Goal: Information Seeking & Learning: Learn about a topic

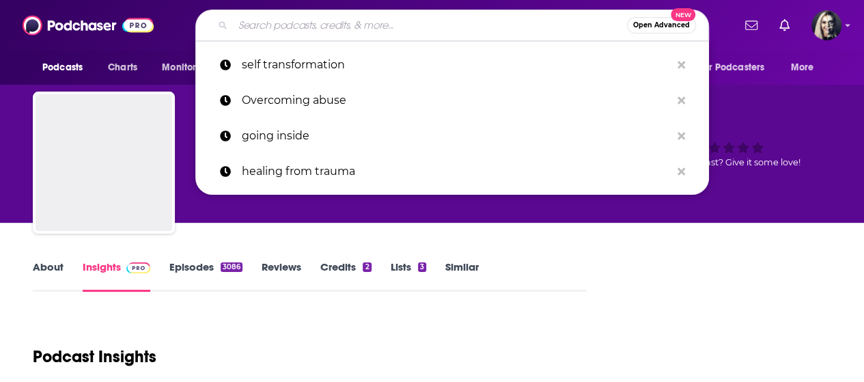
click at [338, 20] on input "Search podcasts, credits, & more..." at bounding box center [430, 25] width 394 height 22
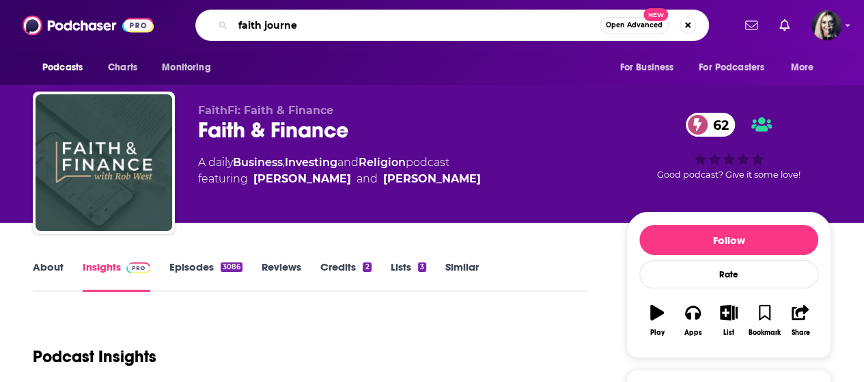
type input "faith journey"
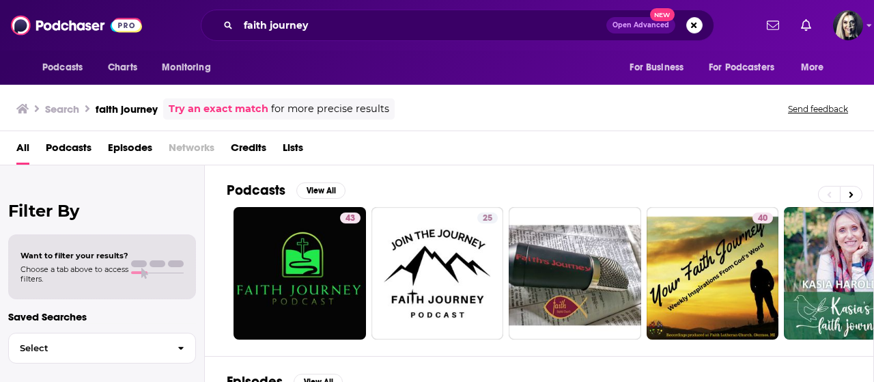
click at [73, 147] on span "Podcasts" at bounding box center [69, 151] width 46 height 28
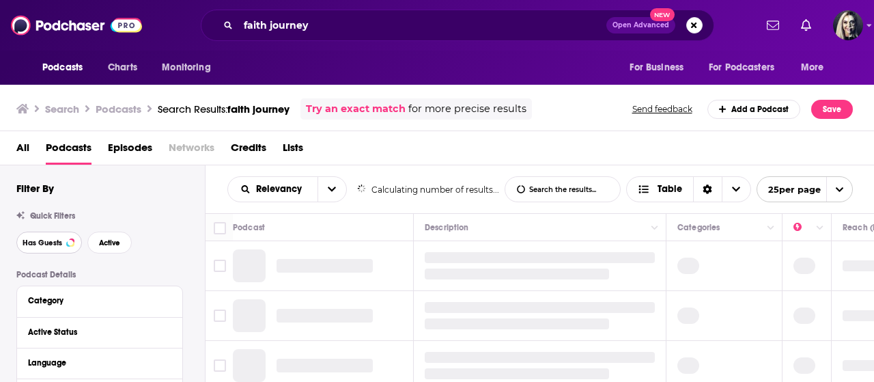
click at [51, 247] on span "Has Guests" at bounding box center [43, 243] width 40 height 8
click at [106, 252] on button "Active" at bounding box center [109, 243] width 44 height 22
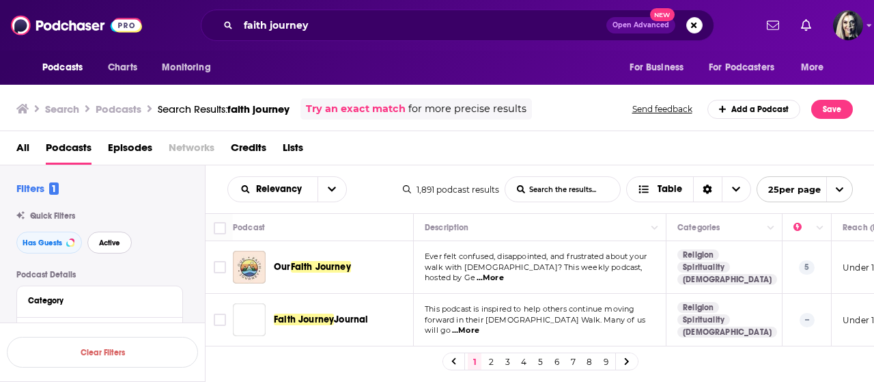
click at [119, 242] on span "Active" at bounding box center [109, 243] width 21 height 8
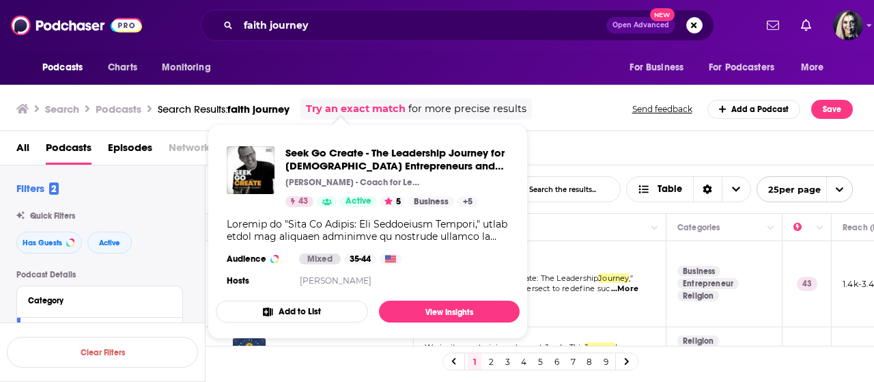
click at [316, 283] on link "[PERSON_NAME]" at bounding box center [336, 280] width 72 height 10
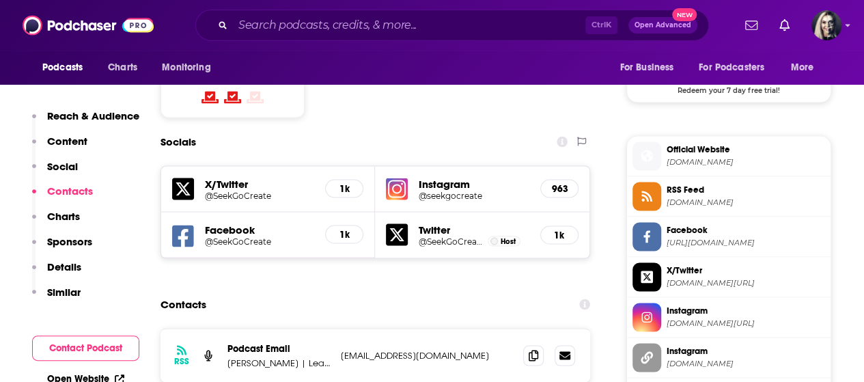
scroll to position [1180, 0]
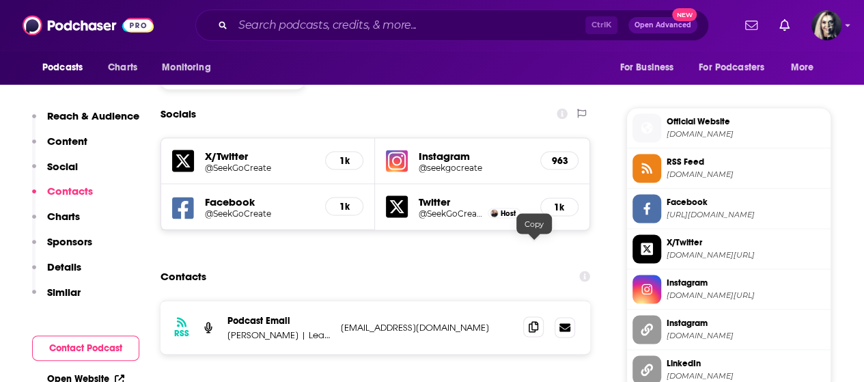
click at [534, 321] on icon at bounding box center [534, 326] width 10 height 11
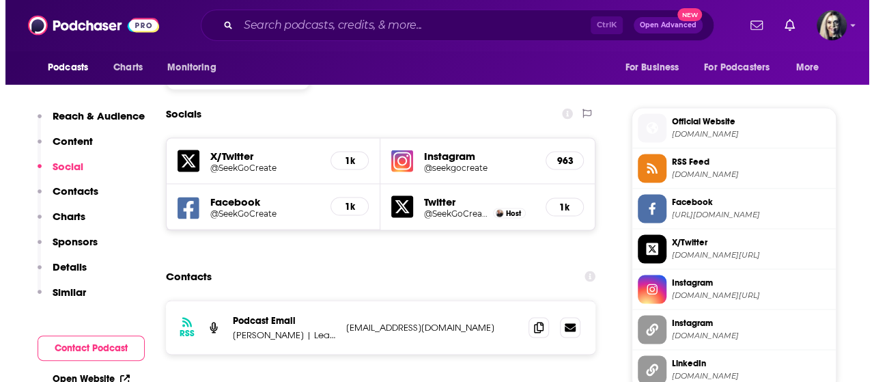
scroll to position [0, 0]
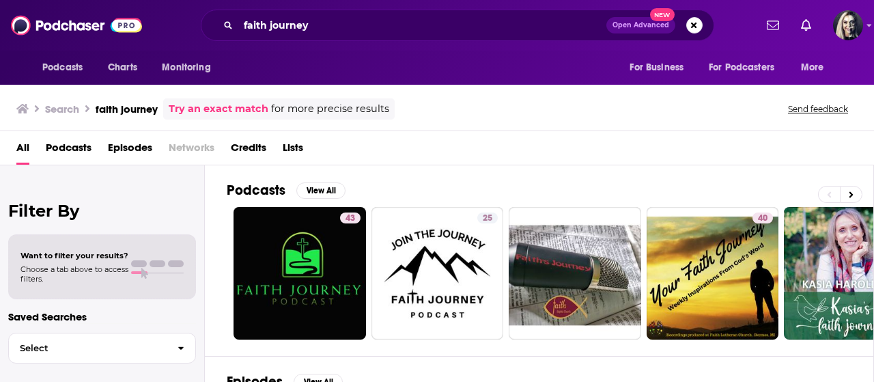
click at [68, 150] on span "Podcasts" at bounding box center [69, 151] width 46 height 28
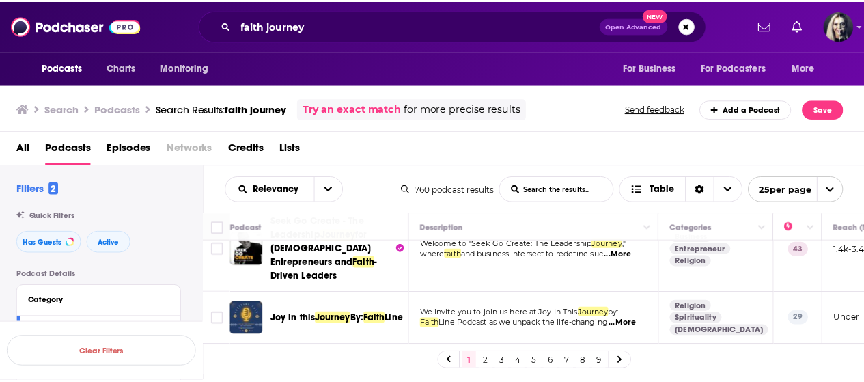
scroll to position [55, 0]
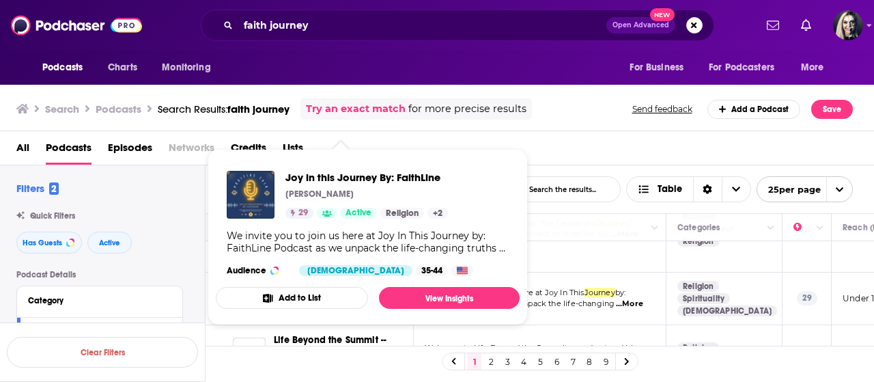
click at [322, 287] on button "Add to List" at bounding box center [292, 298] width 152 height 22
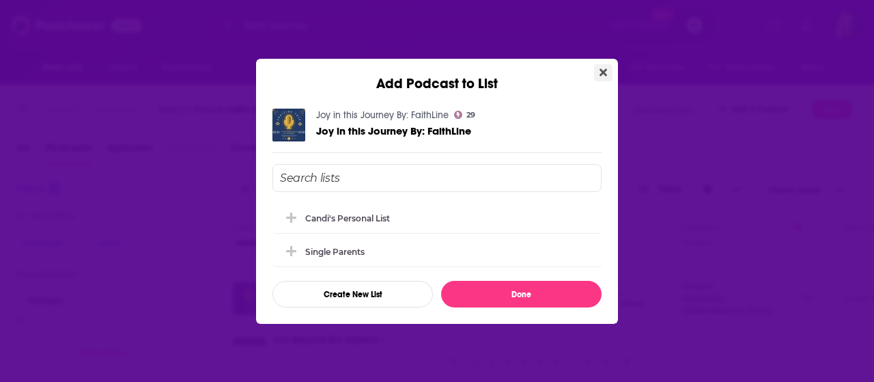
click at [604, 74] on icon "Close" at bounding box center [604, 72] width 8 height 8
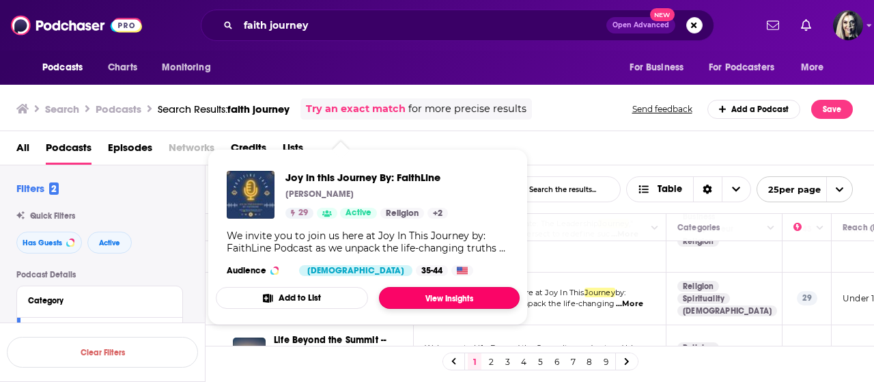
click at [413, 301] on link "View Insights" at bounding box center [449, 298] width 141 height 22
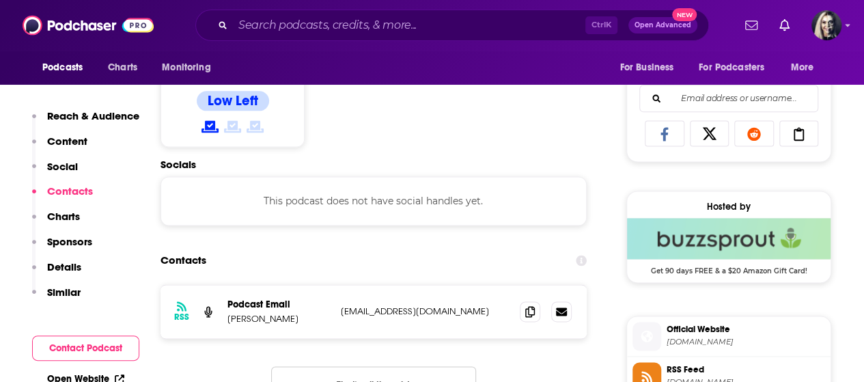
scroll to position [911, 0]
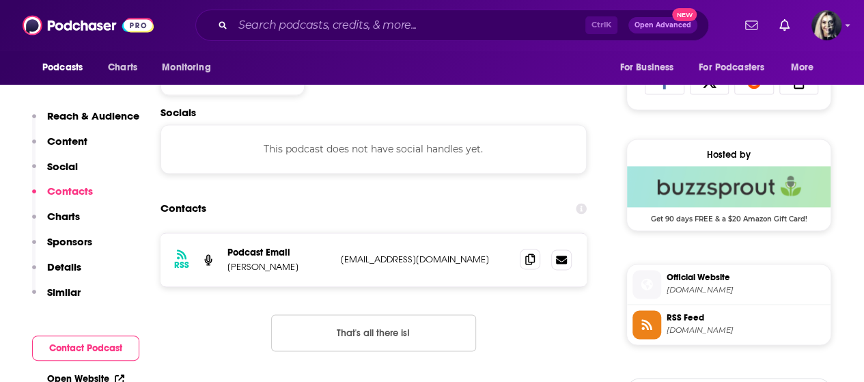
click at [529, 259] on icon at bounding box center [530, 258] width 10 height 11
click at [465, 219] on div "Contacts" at bounding box center [374, 208] width 426 height 26
click at [531, 266] on span at bounding box center [530, 259] width 20 height 20
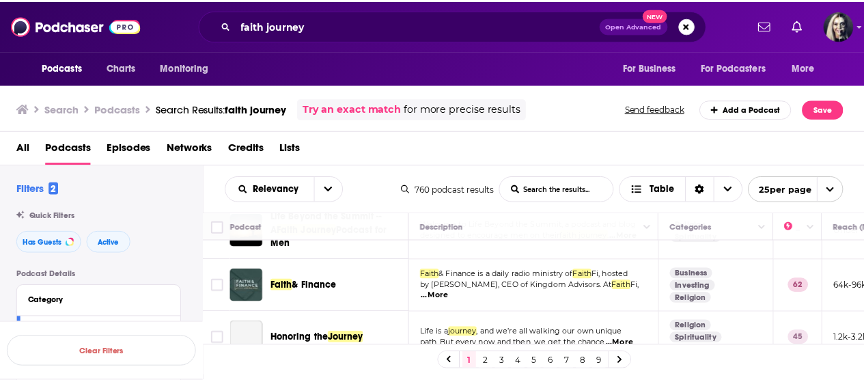
scroll to position [219, 0]
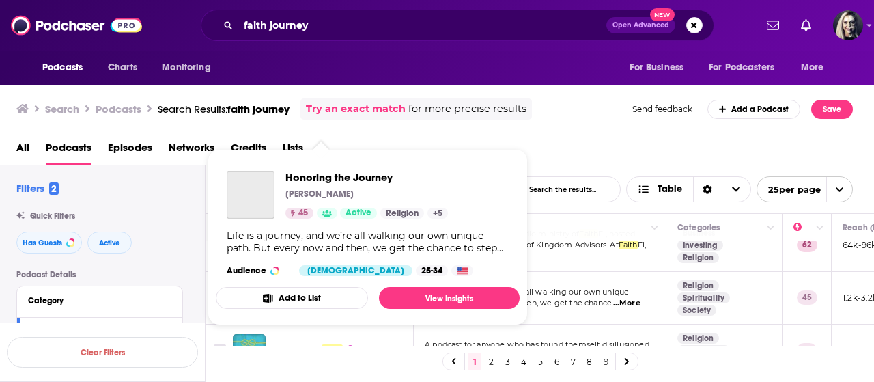
click at [331, 288] on button "Add to List" at bounding box center [292, 298] width 152 height 22
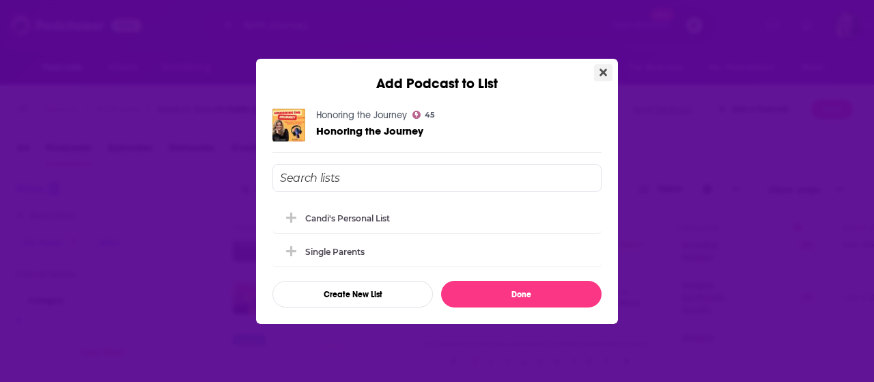
click at [609, 71] on button "Close" at bounding box center [603, 72] width 18 height 17
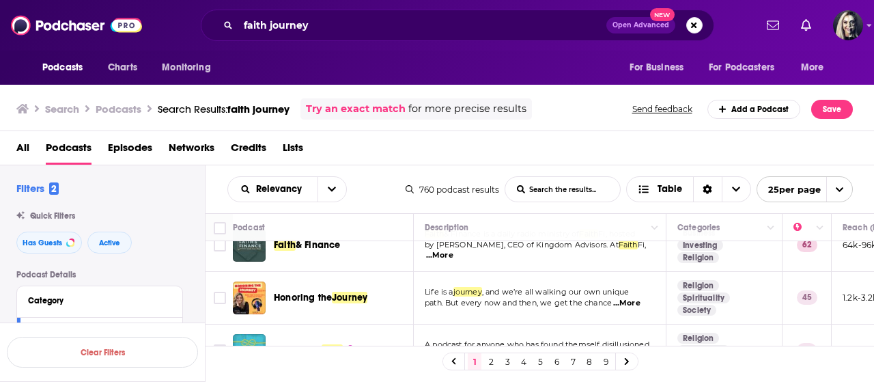
click at [641, 298] on span "...More" at bounding box center [626, 303] width 27 height 11
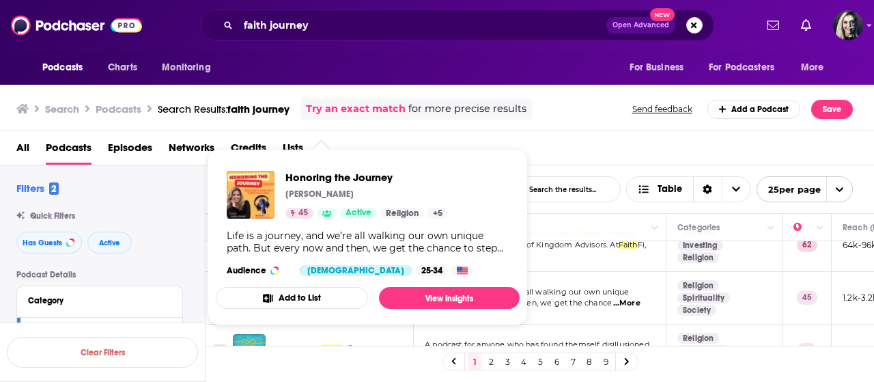
click at [333, 284] on div "Honoring the Journey [PERSON_NAME] 45 Active Religion + 5 Life is a journey, an…" at bounding box center [368, 223] width 304 height 127
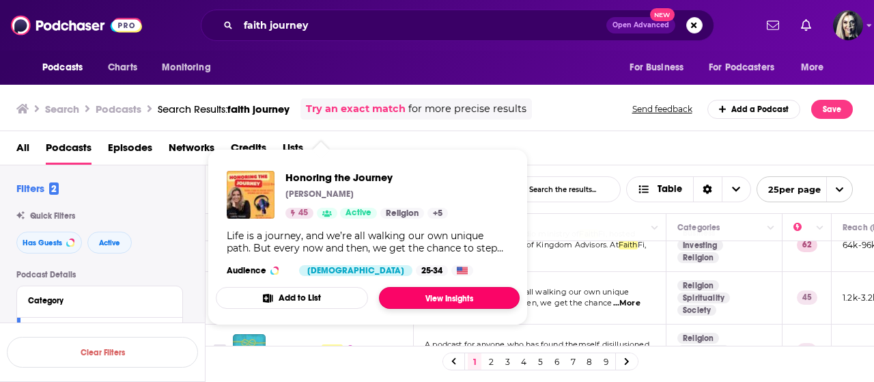
click at [406, 294] on link "View Insights" at bounding box center [449, 298] width 141 height 22
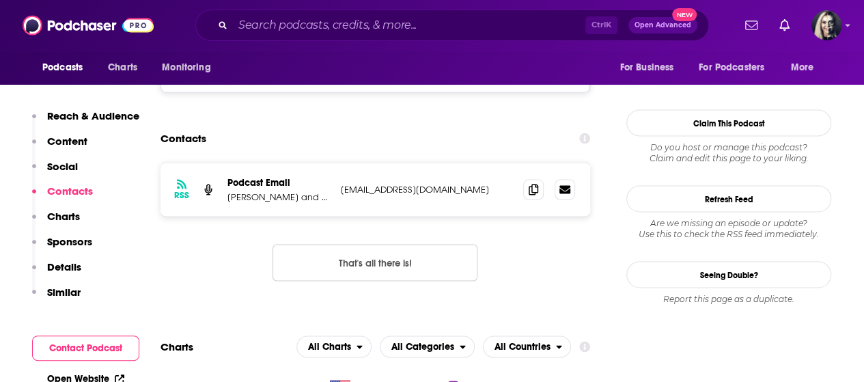
scroll to position [1219, 0]
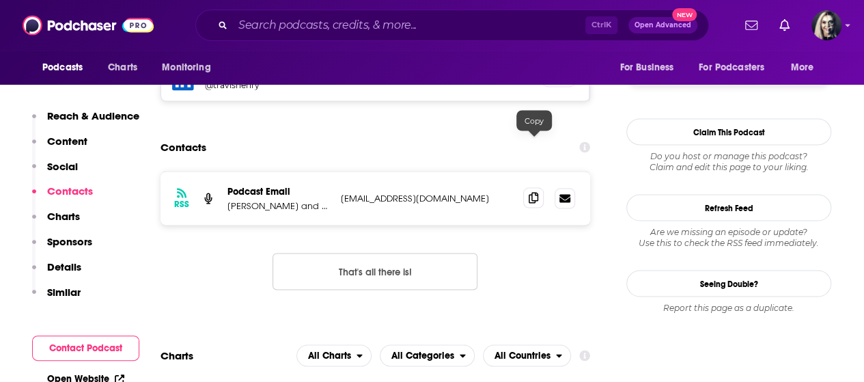
click at [531, 192] on icon at bounding box center [534, 197] width 10 height 11
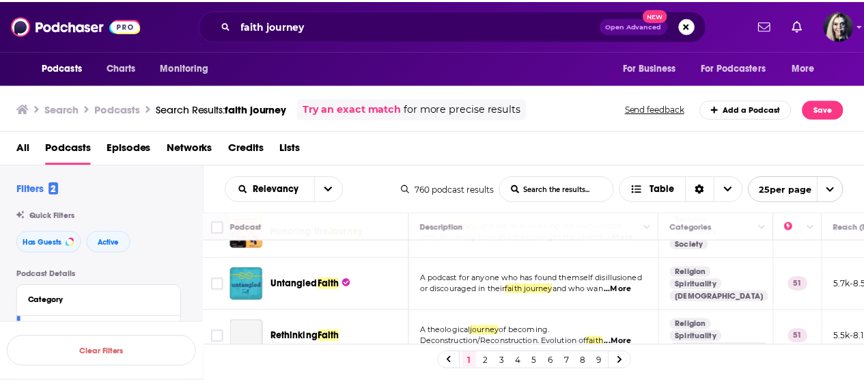
scroll to position [301, 0]
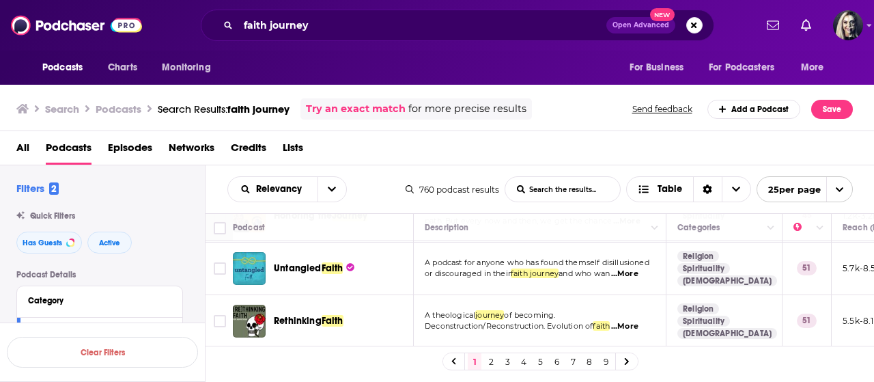
click at [638, 321] on span "...More" at bounding box center [624, 326] width 27 height 11
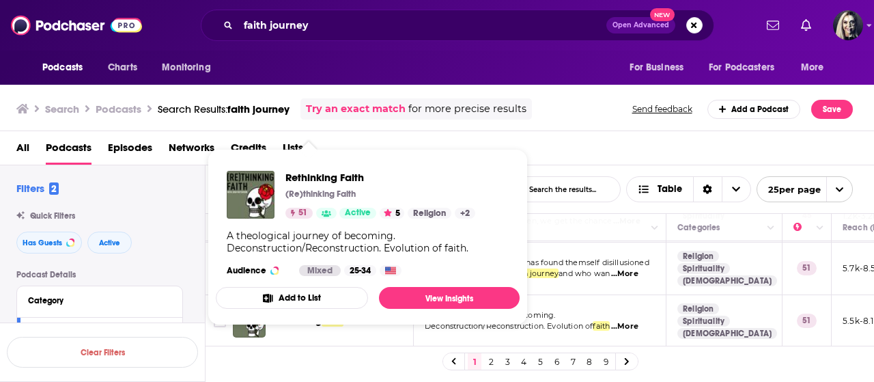
click at [286, 303] on button "Add to List" at bounding box center [292, 298] width 152 height 22
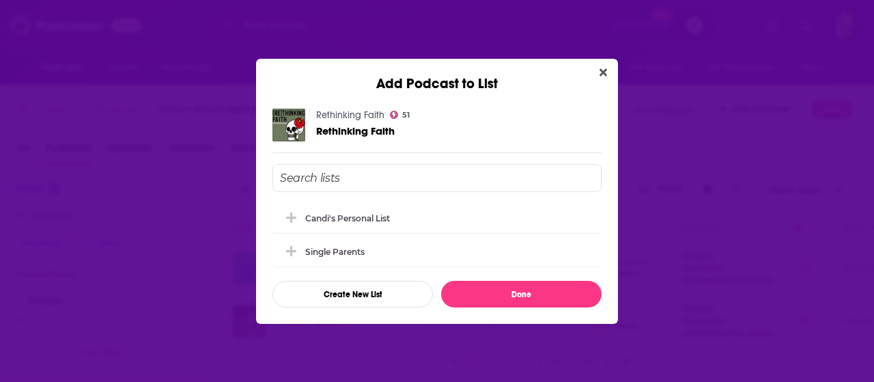
click at [430, 305] on footer "Create New List Done" at bounding box center [437, 294] width 329 height 27
click at [602, 77] on icon "Close" at bounding box center [604, 72] width 8 height 11
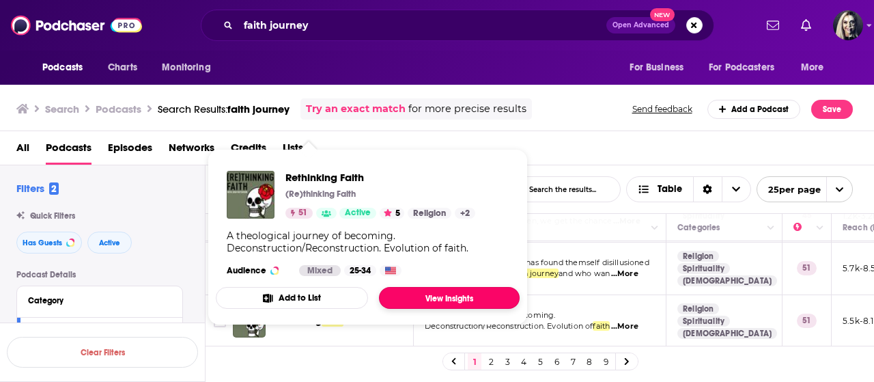
click at [426, 303] on link "View Insights" at bounding box center [449, 298] width 141 height 22
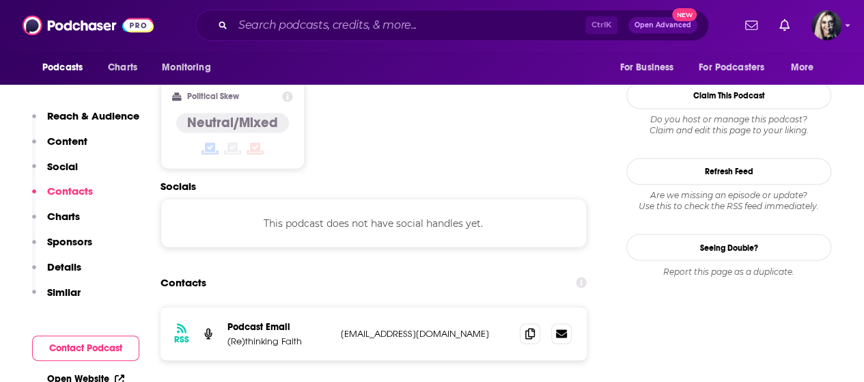
scroll to position [1171, 0]
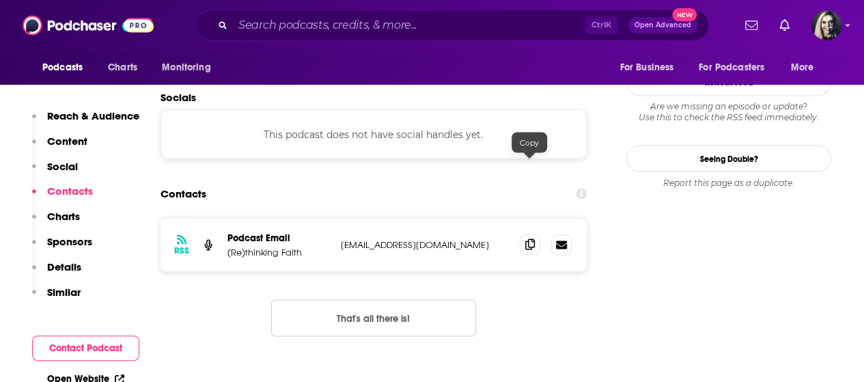
click at [527, 238] on icon at bounding box center [530, 243] width 10 height 11
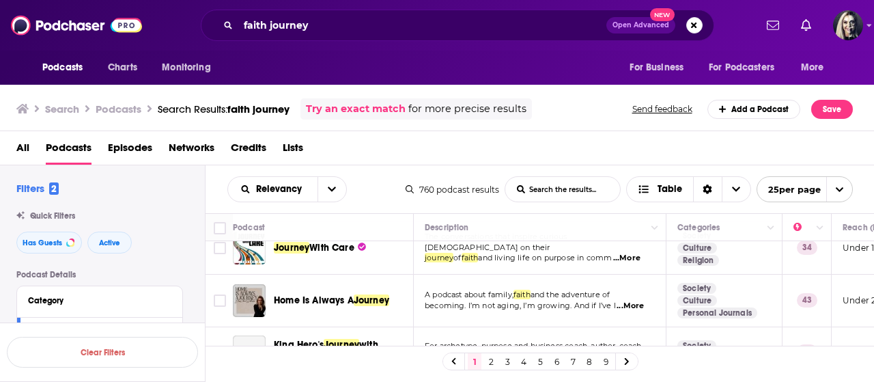
scroll to position [492, 0]
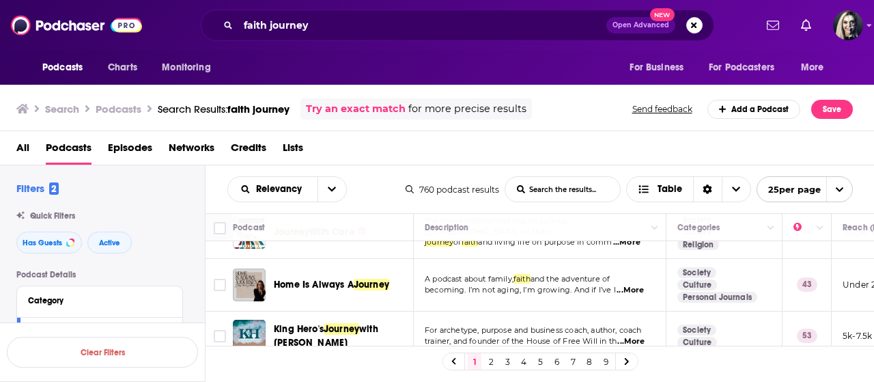
click at [630, 285] on span "...More" at bounding box center [630, 290] width 27 height 11
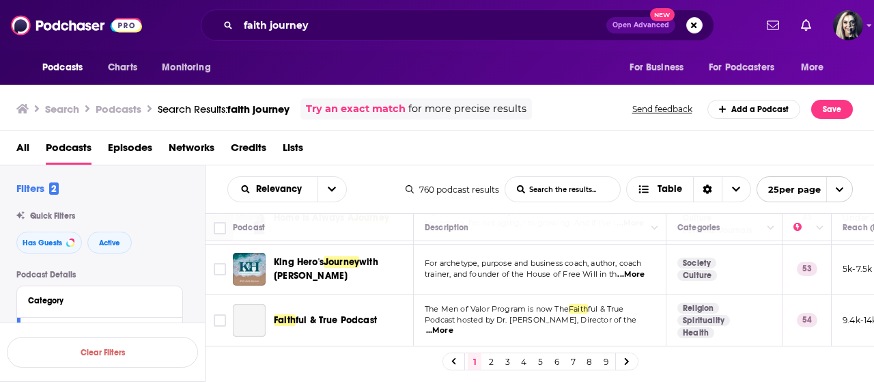
scroll to position [574, 0]
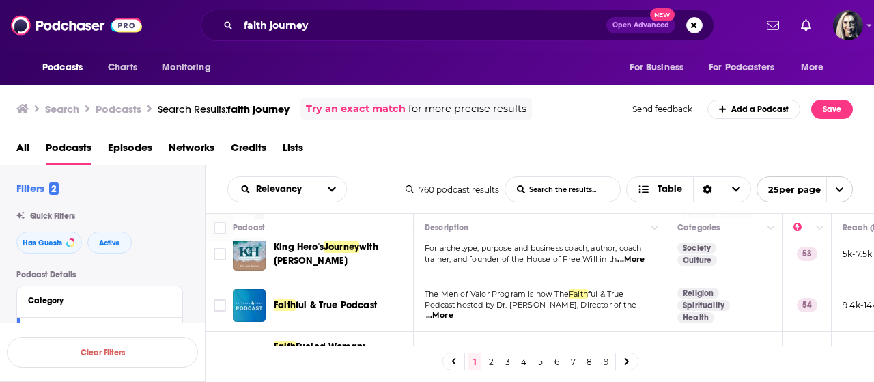
click at [454, 310] on span "...More" at bounding box center [439, 315] width 27 height 11
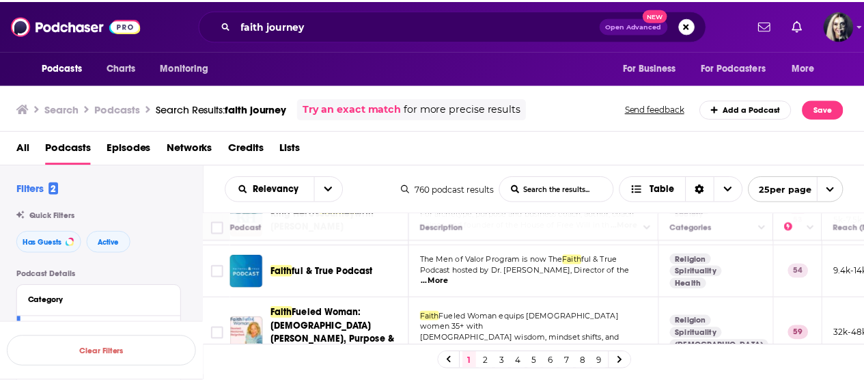
scroll to position [628, 0]
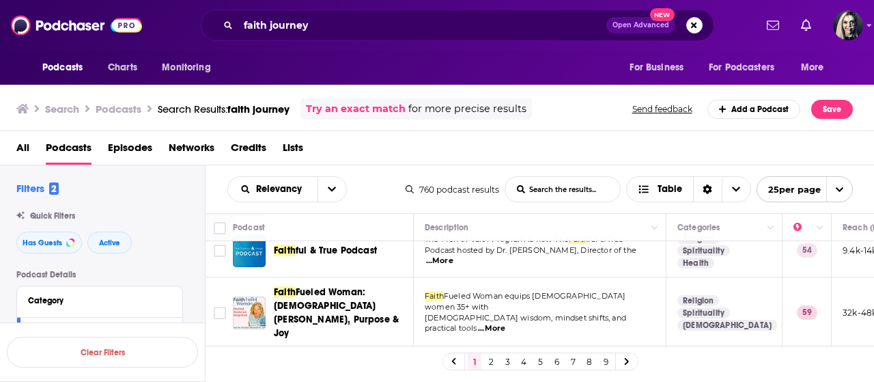
click at [505, 323] on span "...More" at bounding box center [491, 328] width 27 height 11
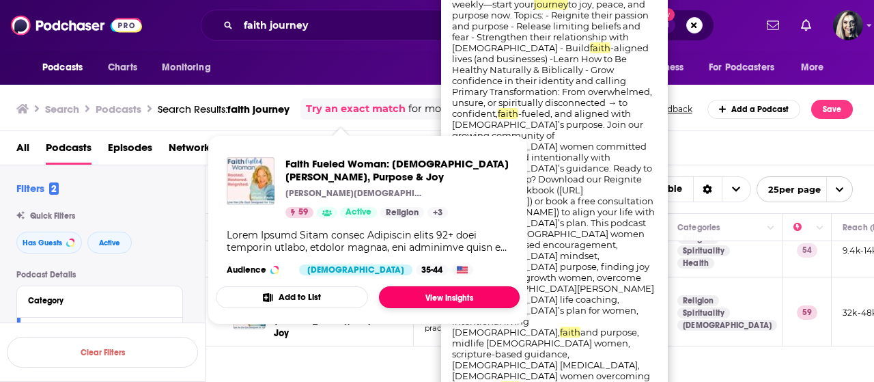
click at [439, 294] on link "View Insights" at bounding box center [449, 297] width 141 height 22
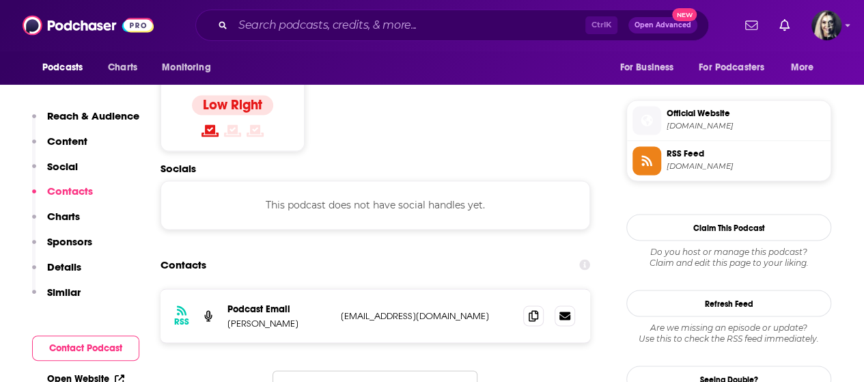
scroll to position [1094, 0]
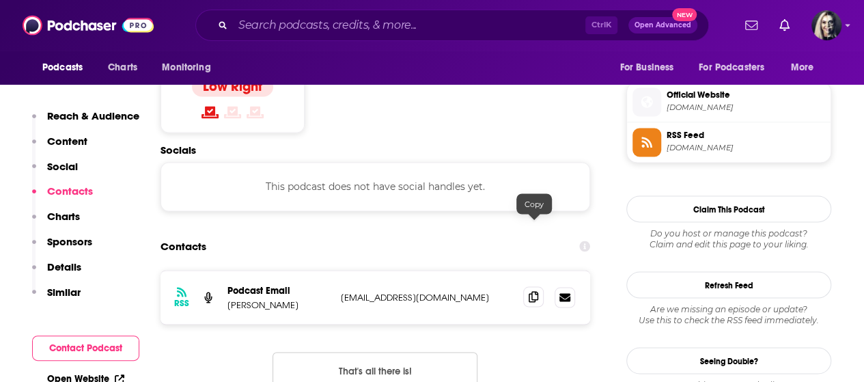
click at [543, 286] on span at bounding box center [533, 296] width 20 height 20
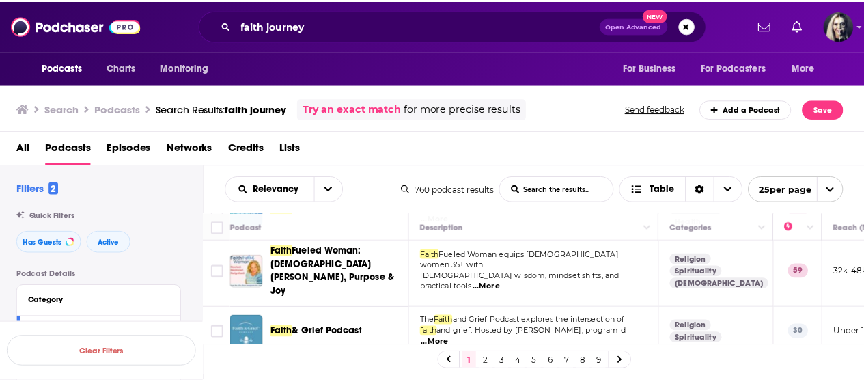
scroll to position [683, 0]
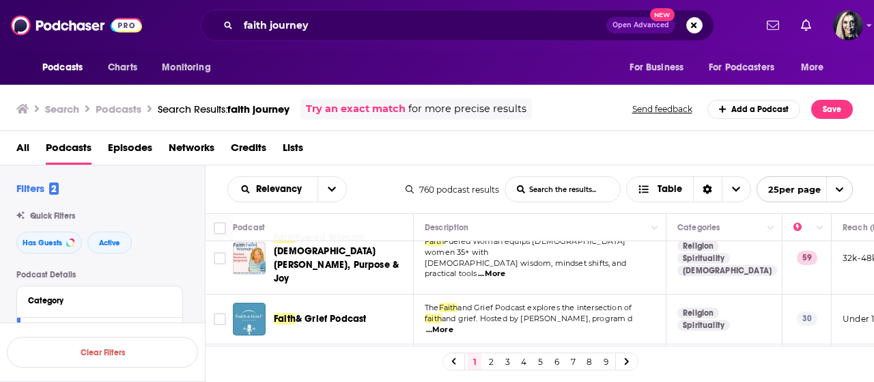
click at [454, 324] on span "...More" at bounding box center [439, 329] width 27 height 11
click at [749, 344] on td "Religion Spirituality Science" at bounding box center [725, 370] width 116 height 53
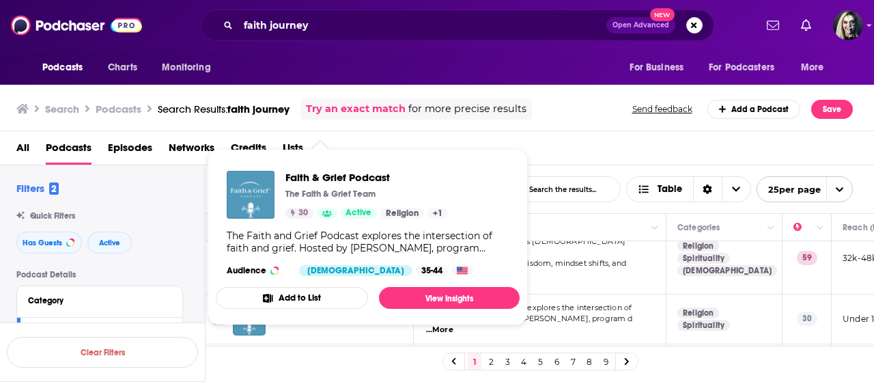
click at [324, 292] on button "Add to List" at bounding box center [292, 298] width 152 height 22
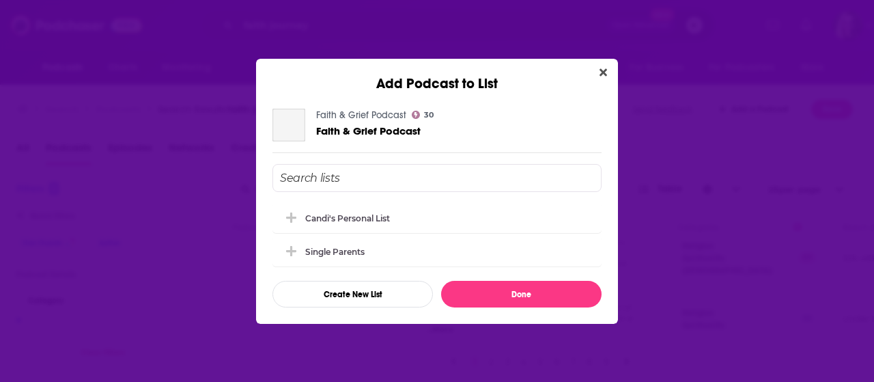
click at [410, 290] on button "Create New List" at bounding box center [353, 294] width 161 height 27
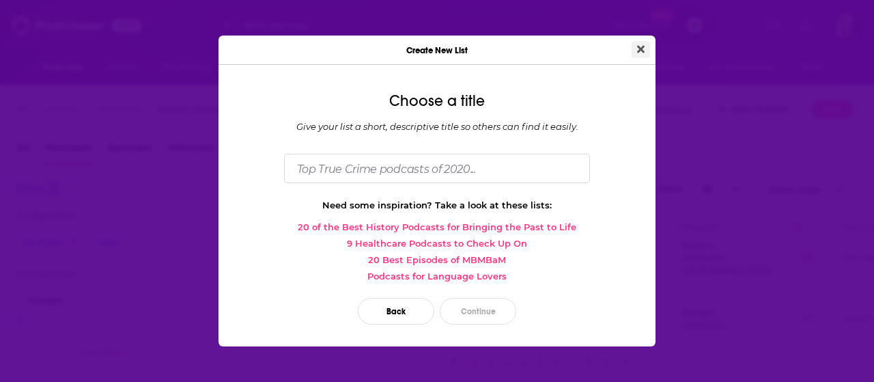
click at [640, 48] on icon "Close" at bounding box center [641, 49] width 8 height 8
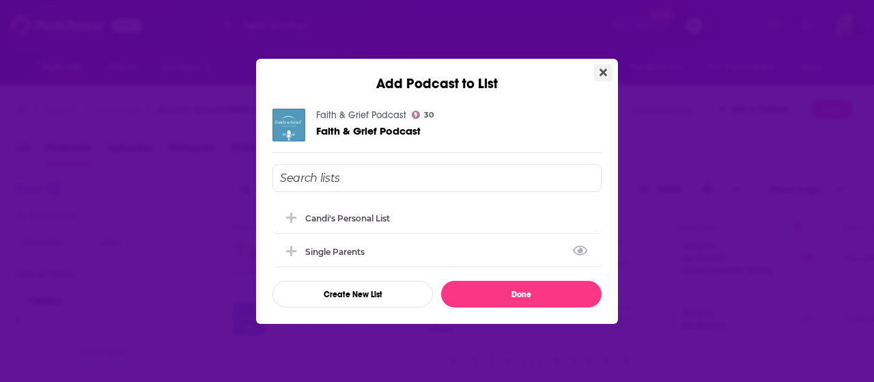
click at [608, 72] on button "Close" at bounding box center [603, 72] width 18 height 17
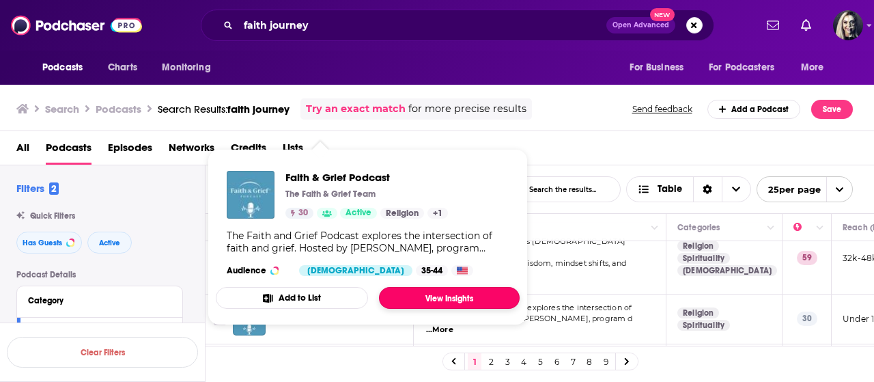
click at [423, 289] on link "View Insights" at bounding box center [449, 298] width 141 height 22
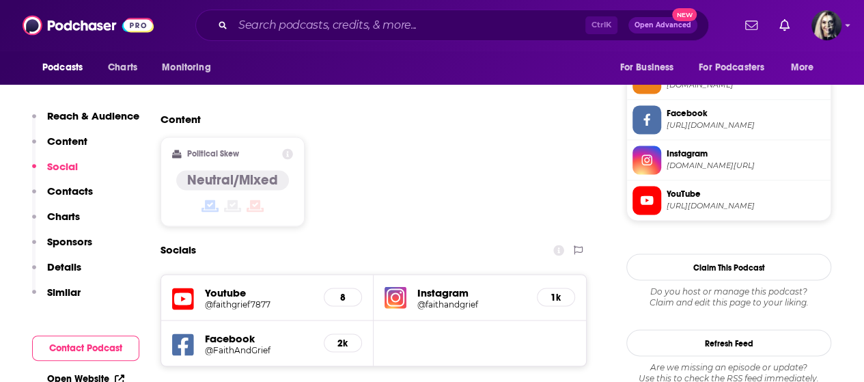
scroll to position [1190, 0]
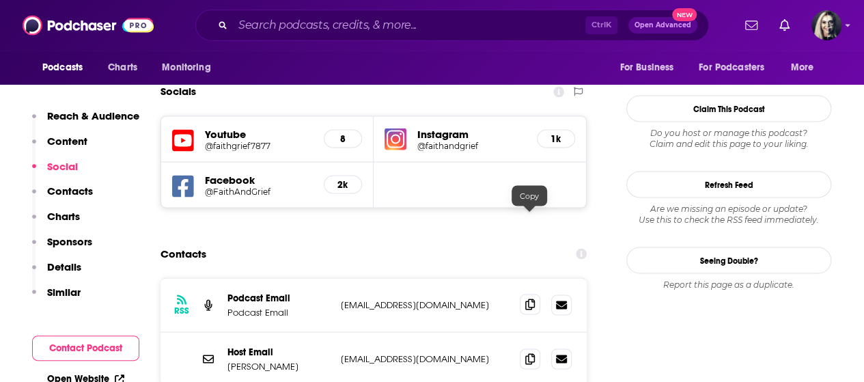
click at [537, 294] on span at bounding box center [530, 304] width 20 height 20
click at [521, 348] on span at bounding box center [530, 358] width 20 height 20
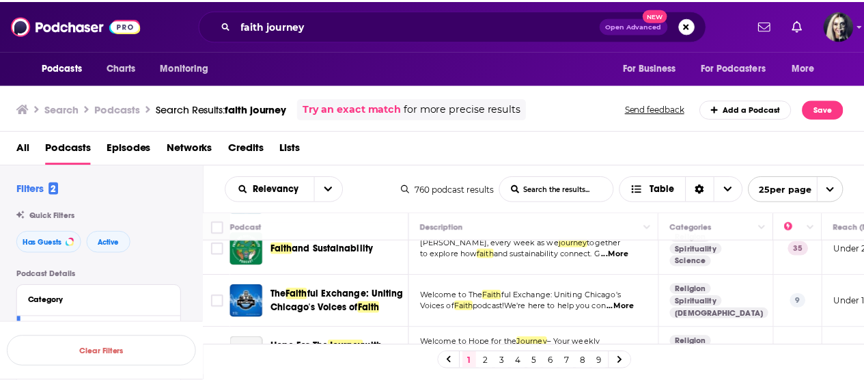
scroll to position [821, 0]
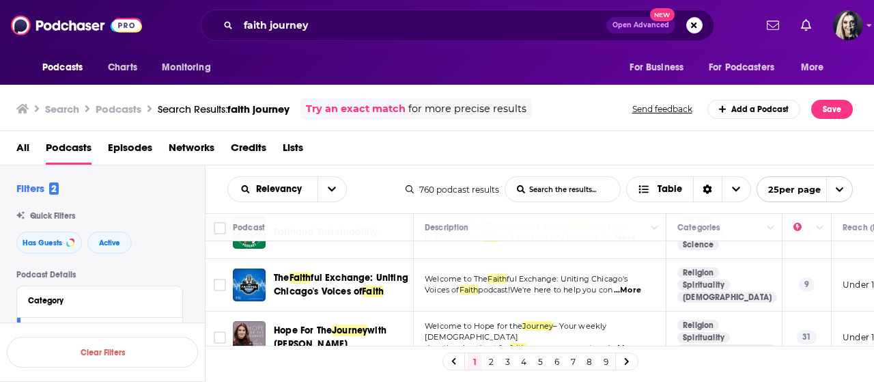
click at [637, 343] on span "...More" at bounding box center [624, 348] width 27 height 11
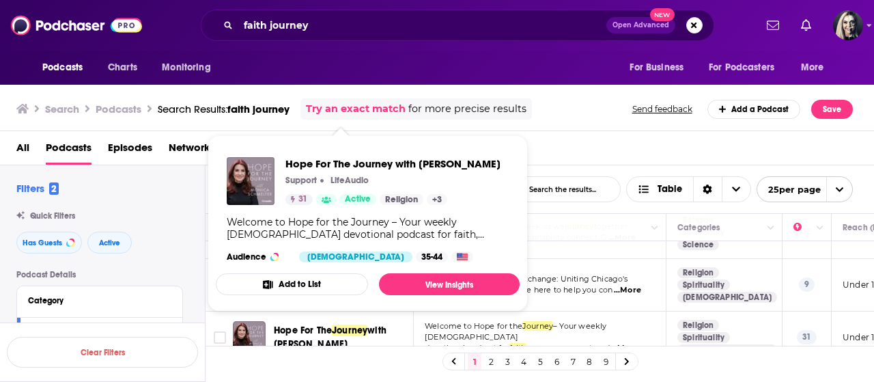
click at [350, 301] on span "Hope For The Journey with [PERSON_NAME] Support LifeAudio 31 Active Religion + …" at bounding box center [368, 223] width 304 height 154
click at [425, 293] on link "View Insights" at bounding box center [449, 284] width 141 height 22
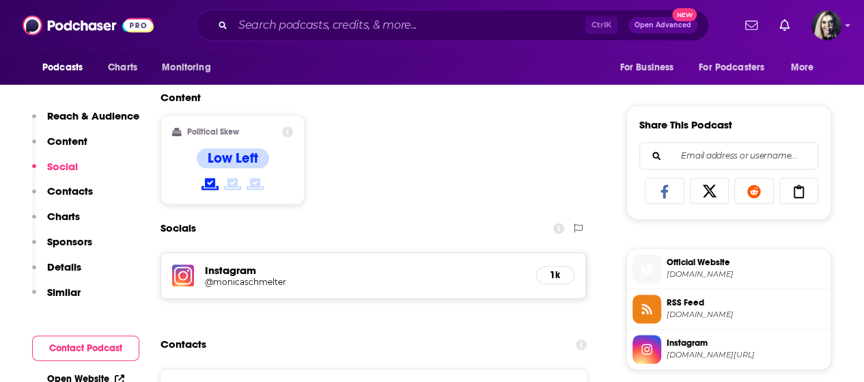
scroll to position [874, 0]
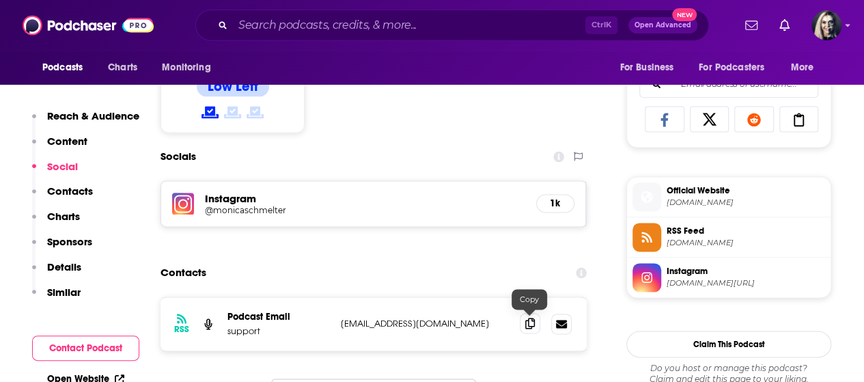
click at [535, 320] on span at bounding box center [530, 323] width 20 height 20
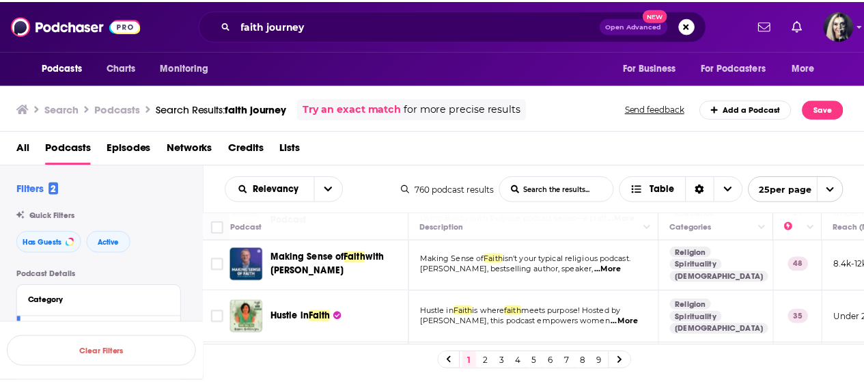
scroll to position [1066, 0]
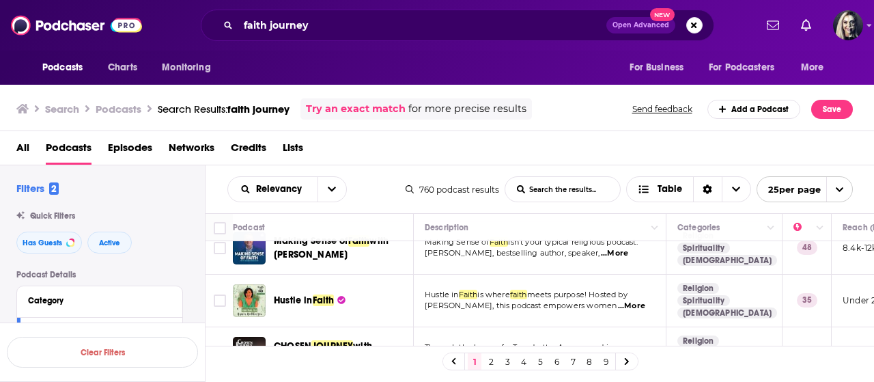
click at [637, 301] on span "...More" at bounding box center [631, 306] width 27 height 11
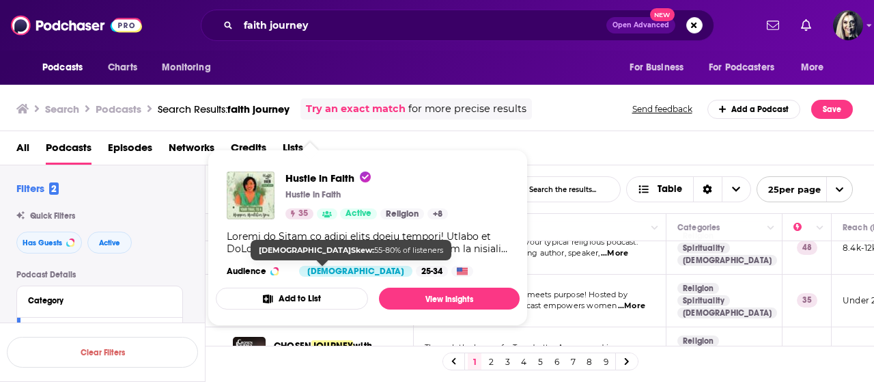
click at [318, 267] on div "[DEMOGRAPHIC_DATA]" at bounding box center [355, 271] width 113 height 11
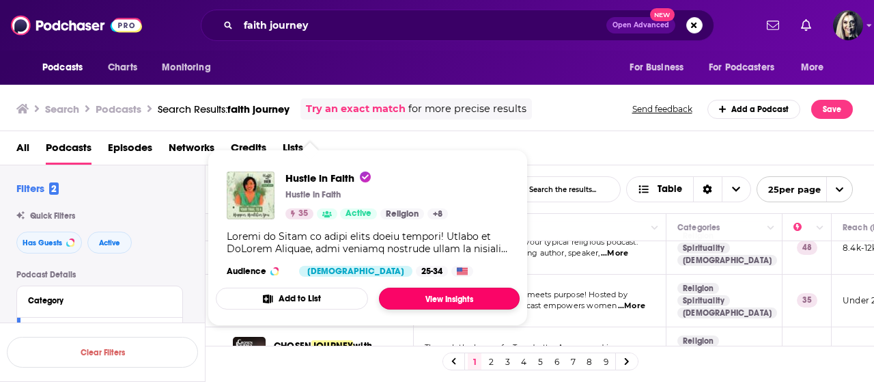
click at [423, 294] on link "View Insights" at bounding box center [449, 299] width 141 height 22
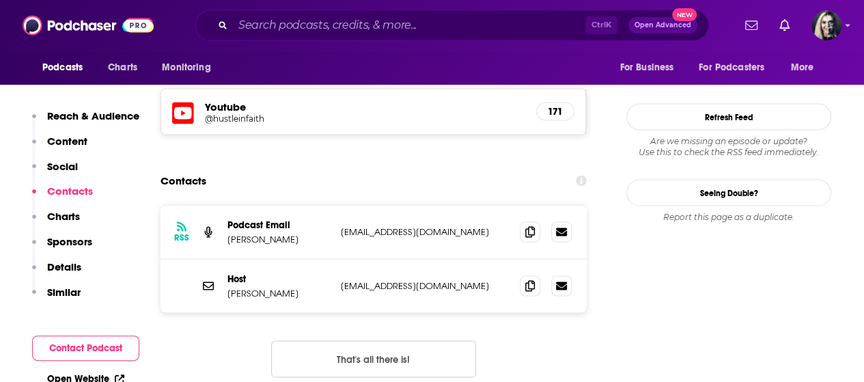
scroll to position [1235, 0]
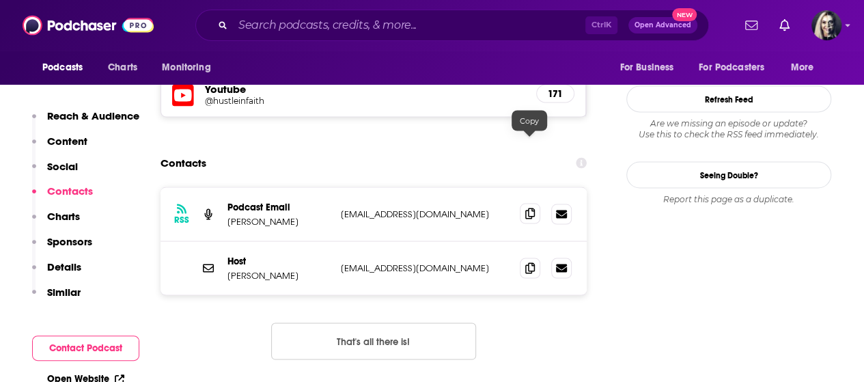
click at [524, 203] on span at bounding box center [530, 213] width 20 height 20
click at [536, 257] on span at bounding box center [530, 267] width 20 height 20
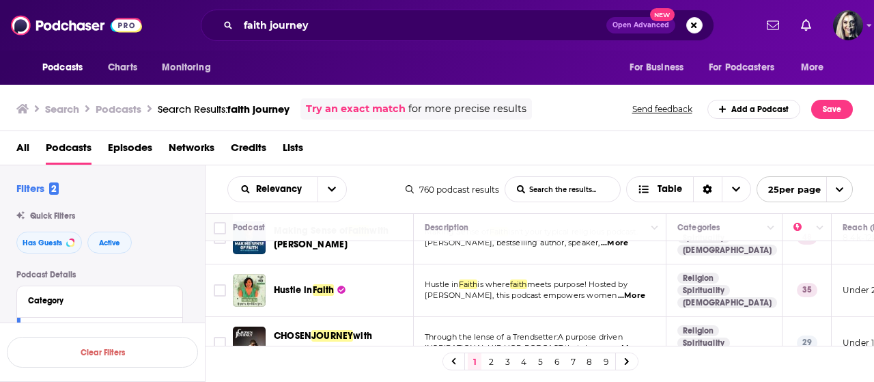
scroll to position [1076, 0]
click at [630, 342] on span "...More" at bounding box center [628, 347] width 27 height 11
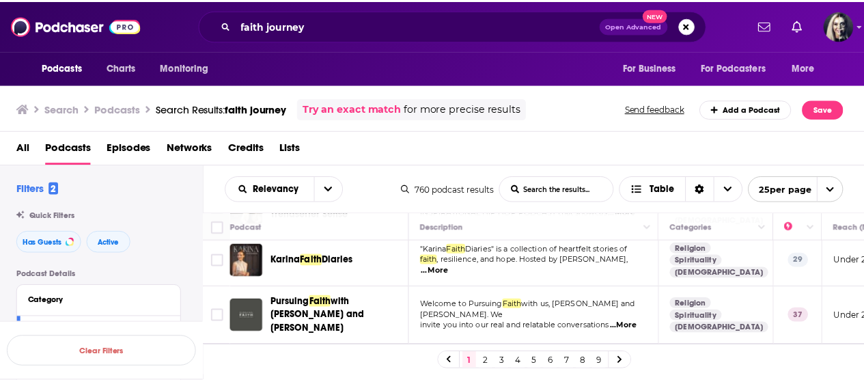
scroll to position [1213, 0]
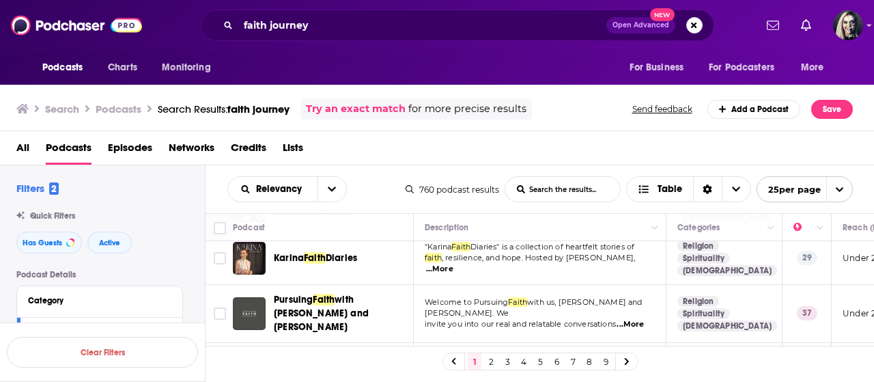
click at [635, 319] on span "...More" at bounding box center [630, 324] width 27 height 11
click at [566, 131] on div "All Podcasts Episodes Networks Credits Lists" at bounding box center [437, 148] width 875 height 34
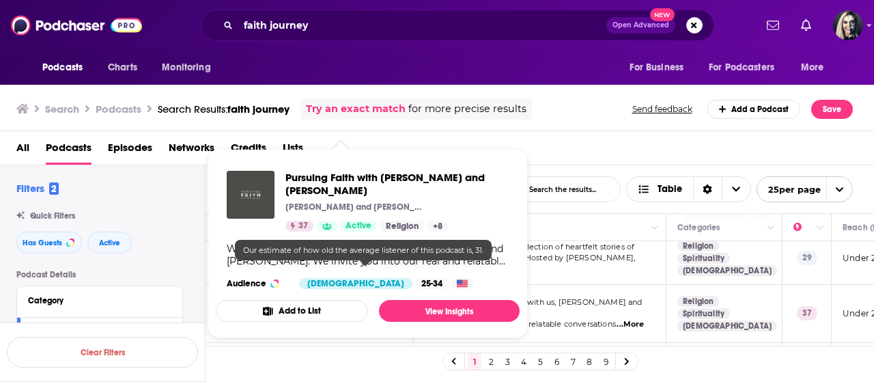
click at [416, 278] on div "25-34" at bounding box center [432, 283] width 32 height 11
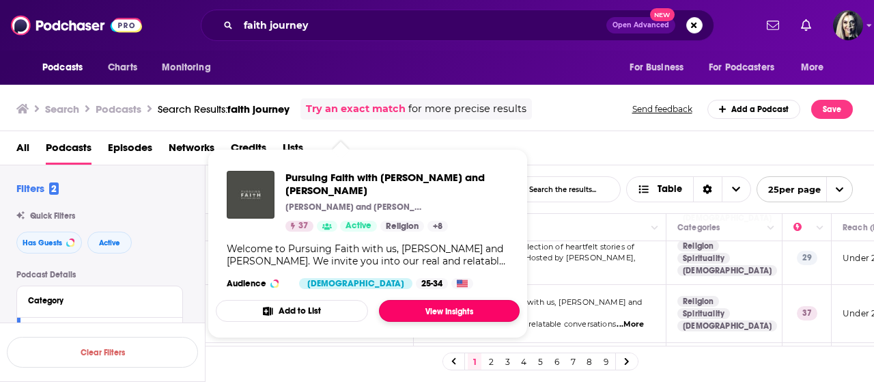
click at [399, 300] on link "View Insights" at bounding box center [449, 311] width 141 height 22
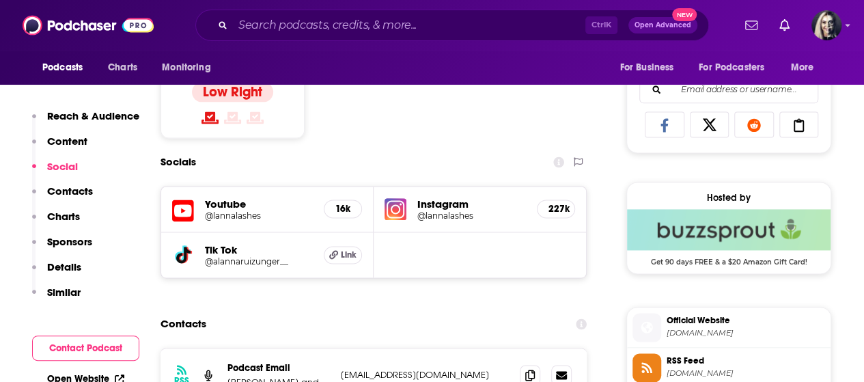
scroll to position [1081, 0]
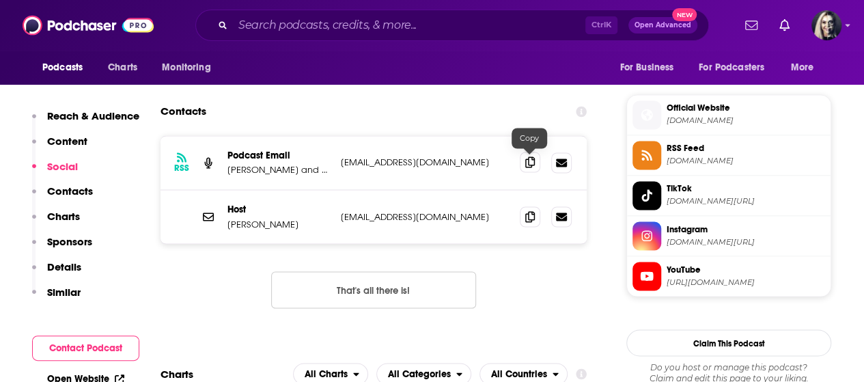
click at [535, 169] on div at bounding box center [546, 162] width 52 height 20
click at [535, 169] on span at bounding box center [530, 162] width 20 height 20
click at [529, 225] on div at bounding box center [546, 216] width 52 height 20
click at [535, 214] on span at bounding box center [530, 216] width 20 height 20
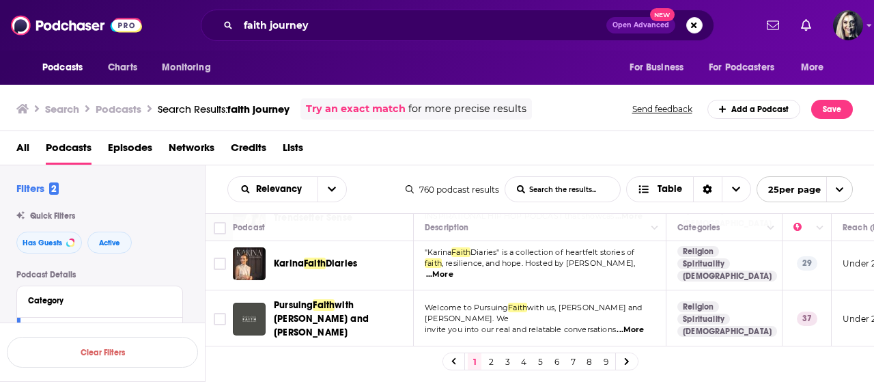
scroll to position [1230, 0]
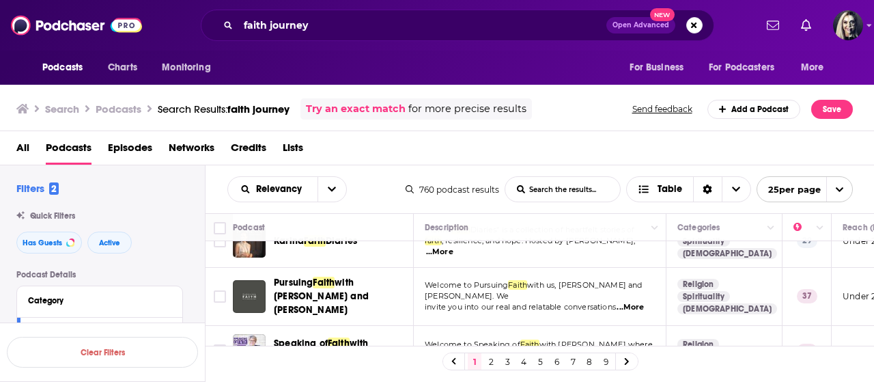
click at [638, 350] on span "...More" at bounding box center [625, 355] width 27 height 11
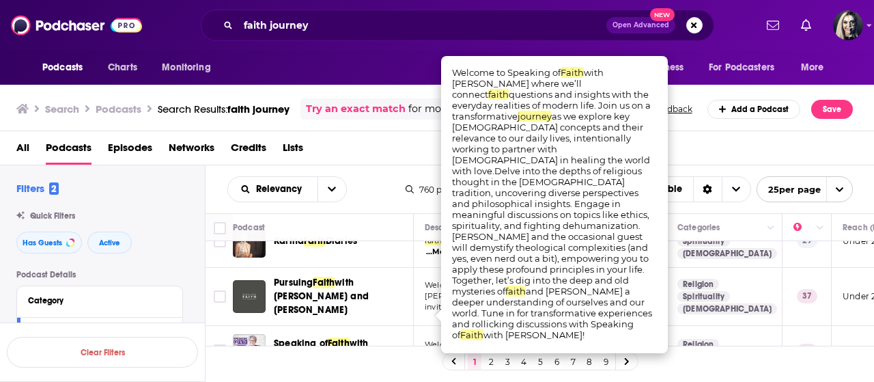
click at [489, 367] on link "2" at bounding box center [491, 361] width 14 height 16
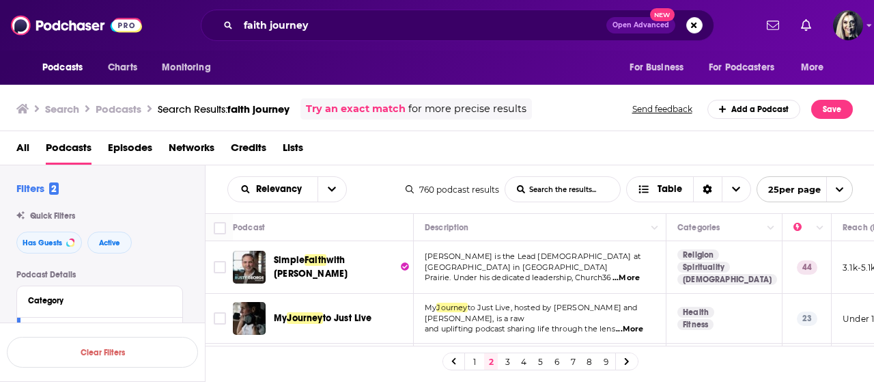
click at [629, 273] on span "...More" at bounding box center [626, 278] width 27 height 11
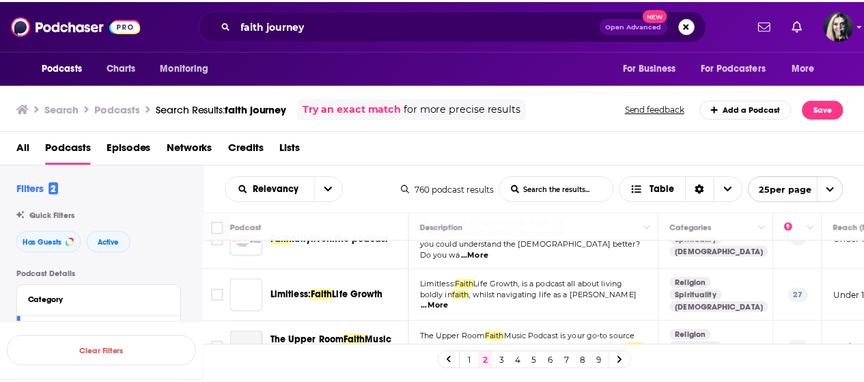
scroll to position [137, 0]
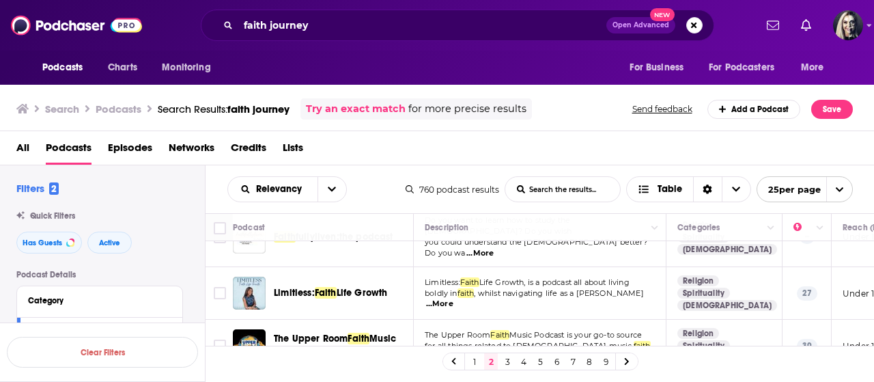
click at [454, 298] on span "...More" at bounding box center [439, 303] width 27 height 11
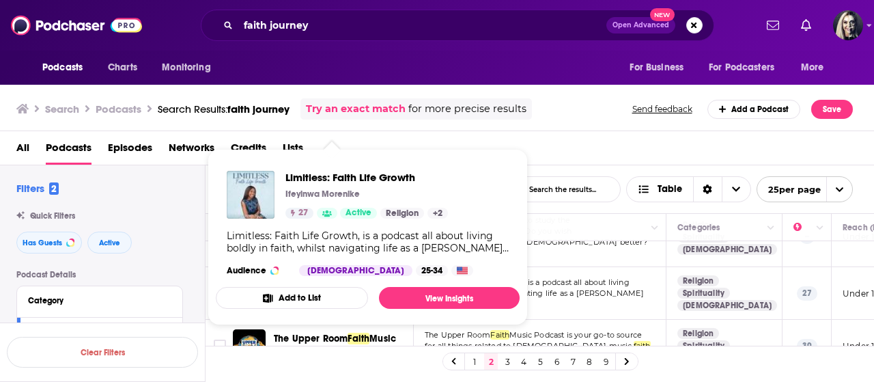
click at [371, 283] on div "Limitless: Faith Life Growth Ifeyinwa Morenike 27 Active Religion + 2 Limitless…" at bounding box center [368, 223] width 304 height 127
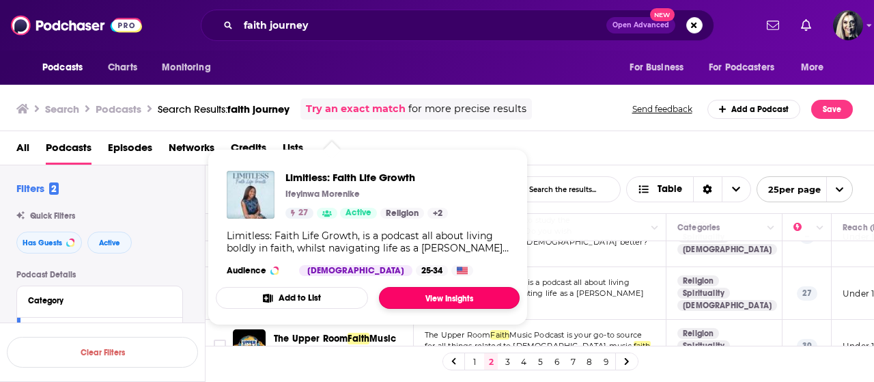
click at [412, 305] on link "View Insights" at bounding box center [449, 298] width 141 height 22
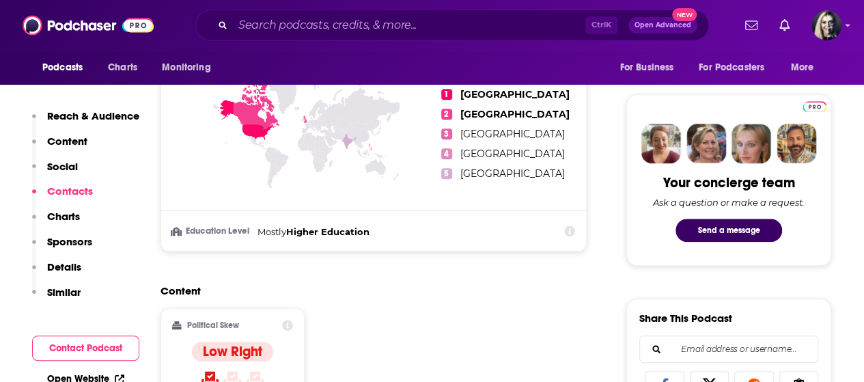
scroll to position [948, 0]
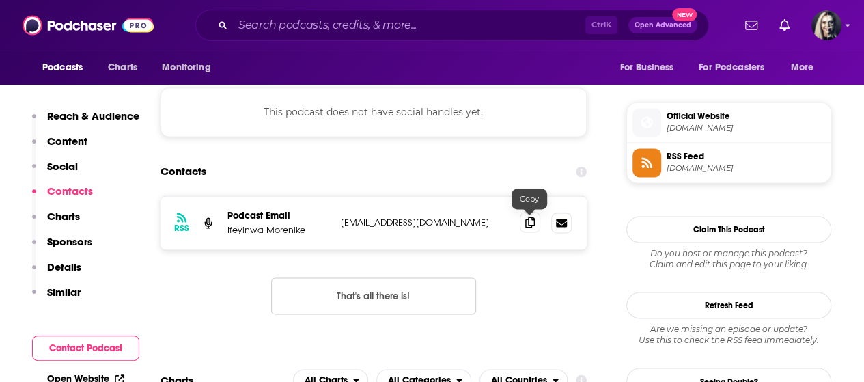
click at [525, 221] on icon at bounding box center [530, 222] width 10 height 11
click at [292, 33] on input "Search podcasts, credits, & more..." at bounding box center [409, 25] width 352 height 22
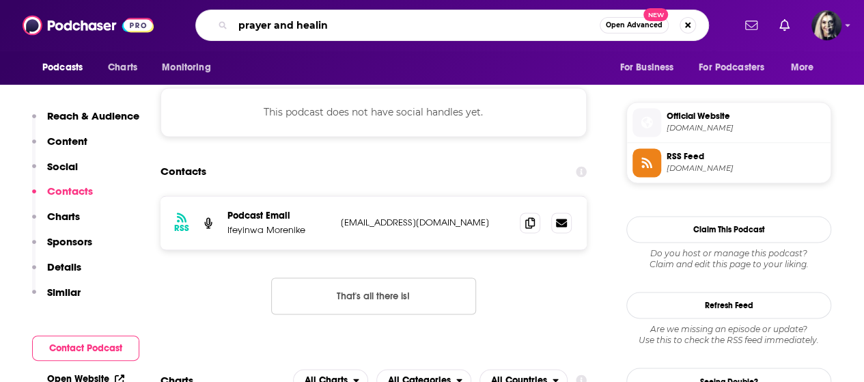
type input "prayer and healing"
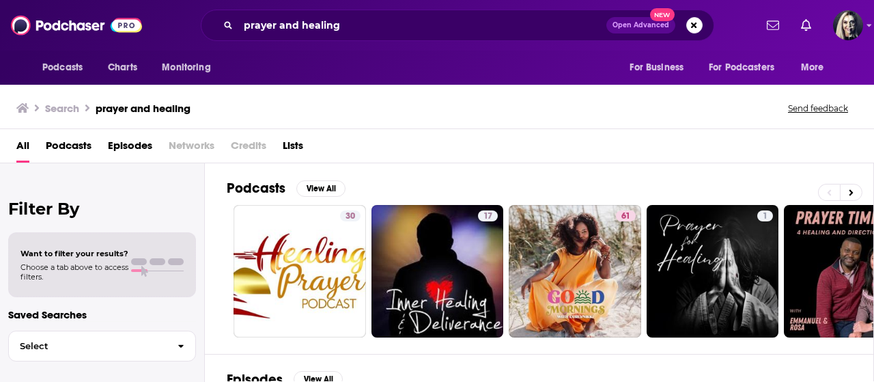
click at [60, 156] on span "Podcasts" at bounding box center [69, 149] width 46 height 28
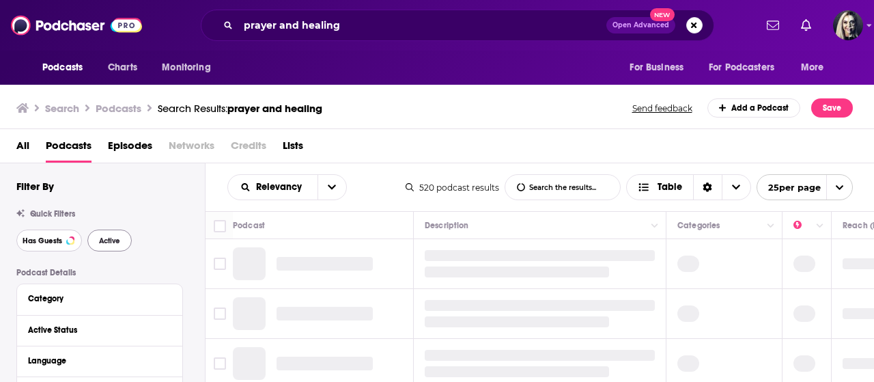
drag, startPoint x: 57, startPoint y: 240, endPoint x: 102, endPoint y: 240, distance: 45.1
click at [57, 240] on span "Has Guests" at bounding box center [43, 241] width 40 height 8
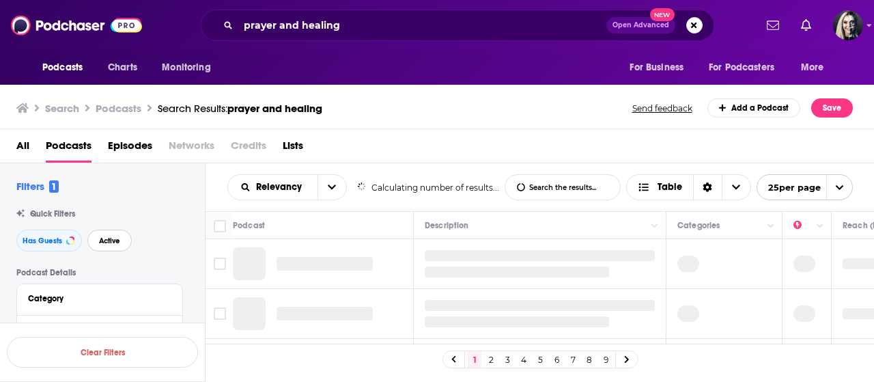
click at [102, 240] on span "Active" at bounding box center [109, 241] width 21 height 8
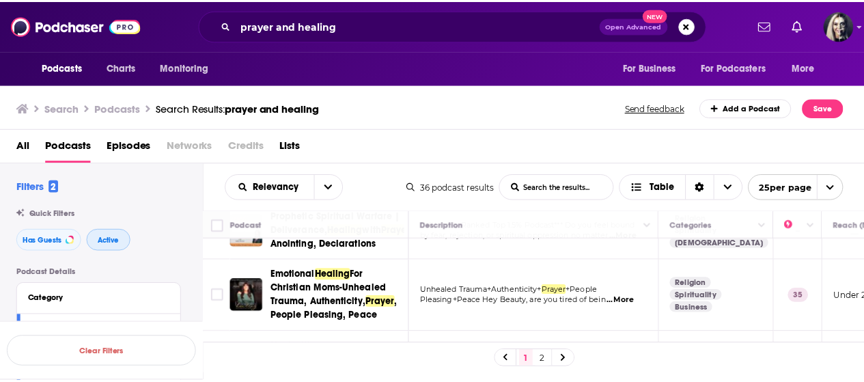
scroll to position [55, 0]
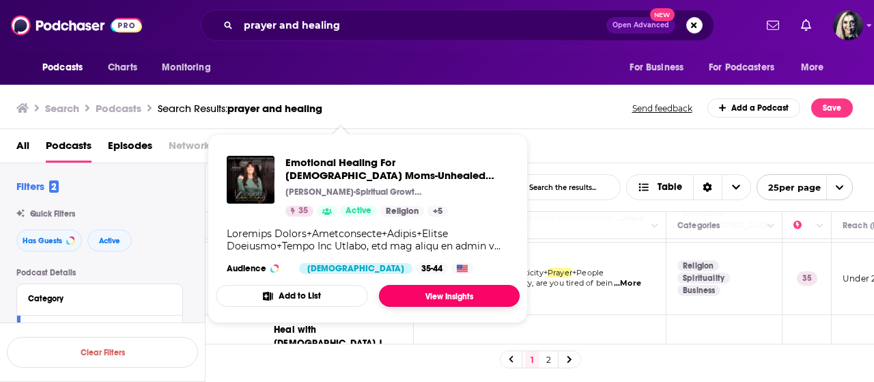
click at [454, 294] on link "View Insights" at bounding box center [449, 296] width 141 height 22
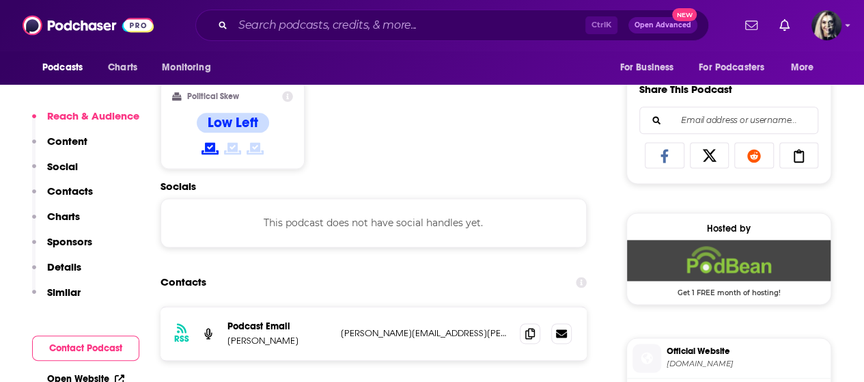
scroll to position [865, 0]
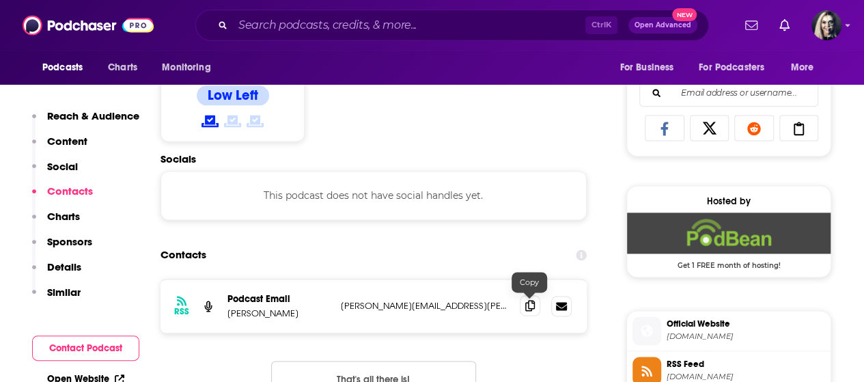
click at [527, 312] on span at bounding box center [530, 305] width 20 height 20
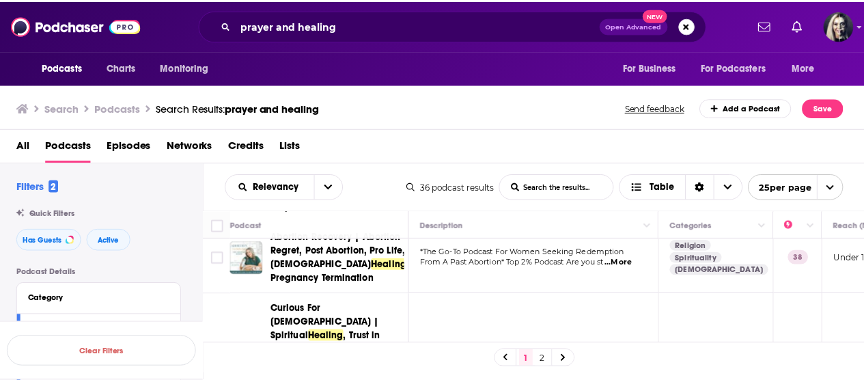
scroll to position [273, 0]
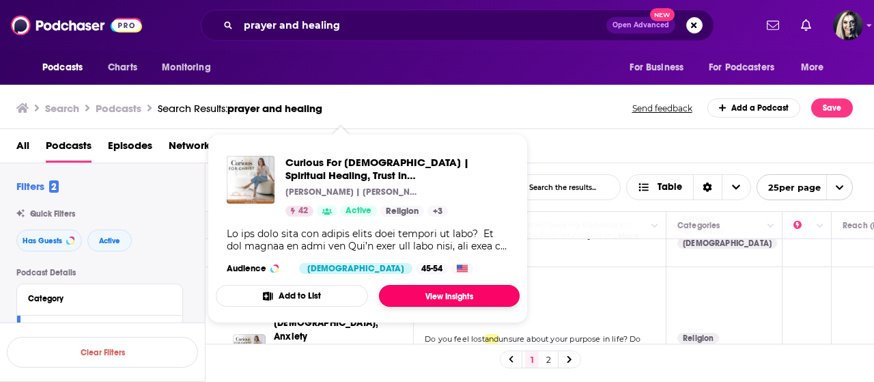
click at [415, 296] on link "View Insights" at bounding box center [449, 296] width 141 height 22
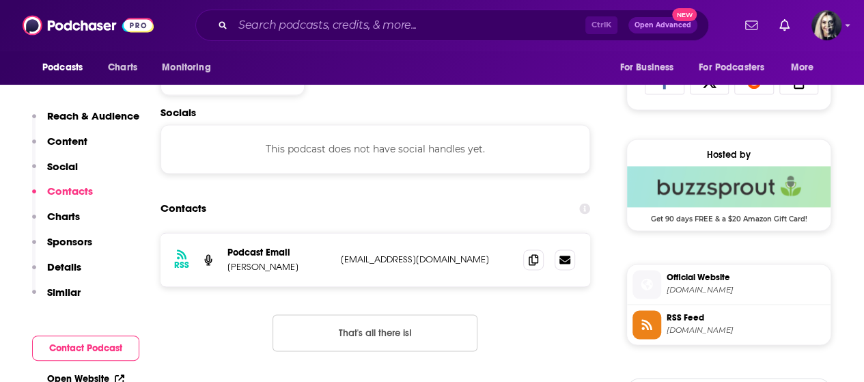
scroll to position [984, 0]
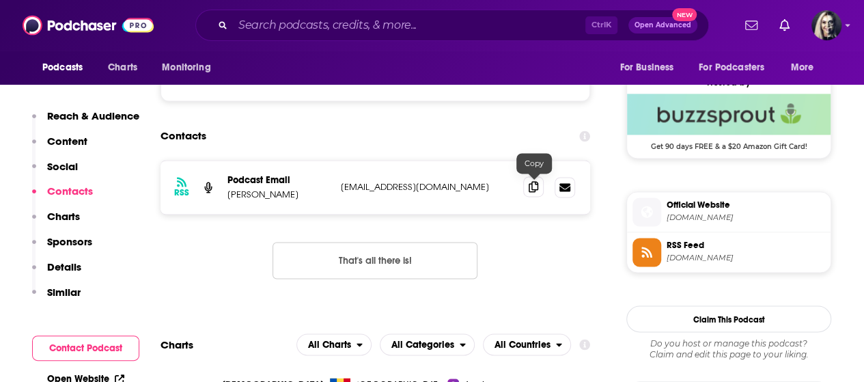
click at [529, 189] on icon at bounding box center [534, 186] width 10 height 11
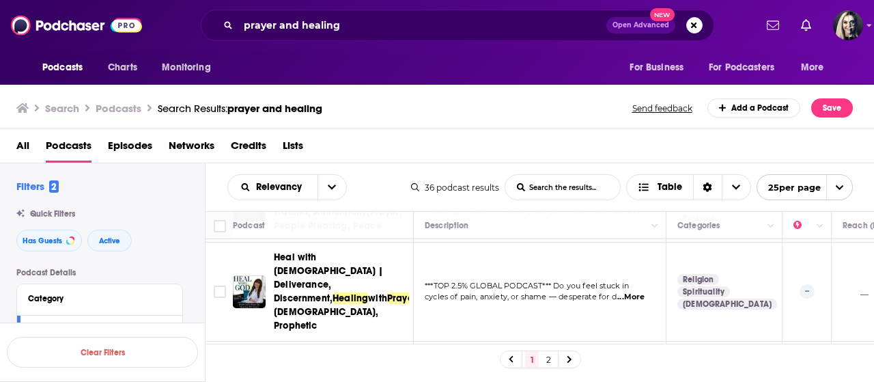
scroll to position [137, 0]
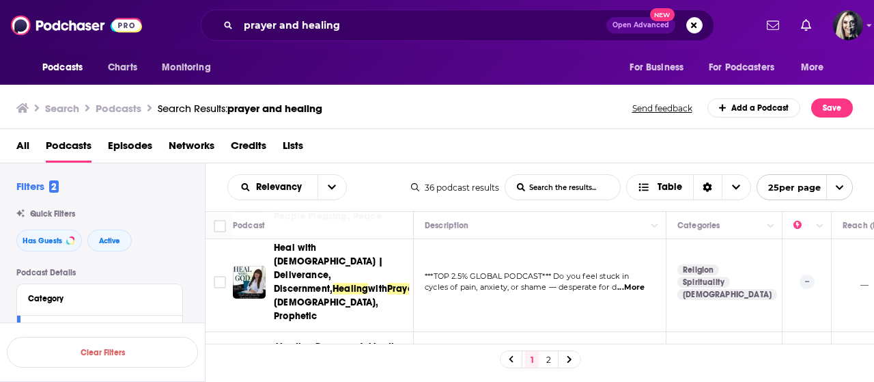
click at [625, 282] on span "...More" at bounding box center [630, 287] width 27 height 11
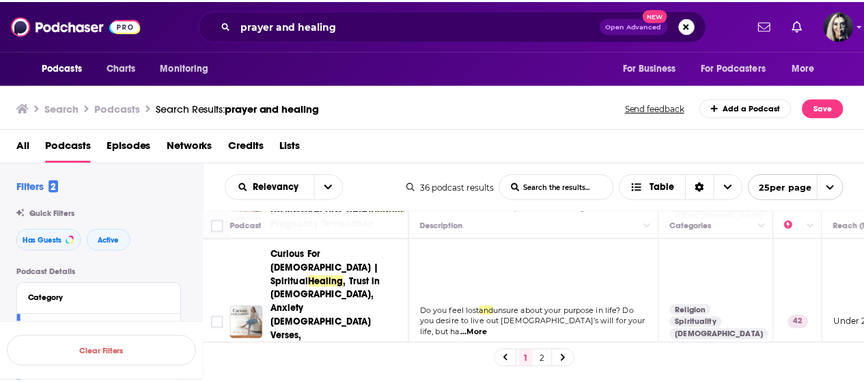
scroll to position [350, 0]
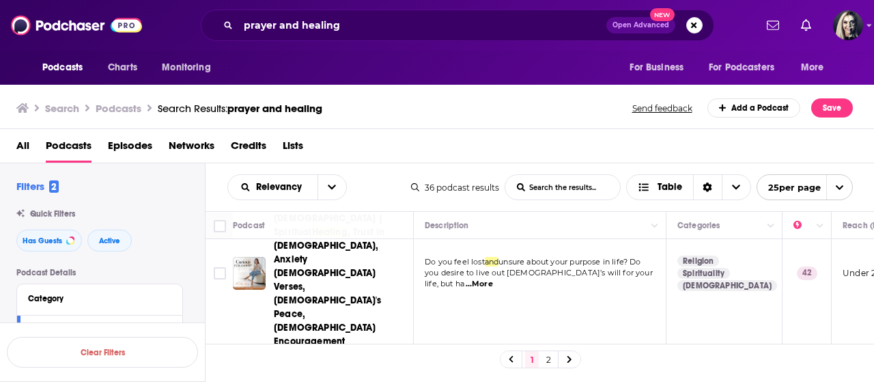
click at [632, 381] on span "...More" at bounding box center [633, 388] width 27 height 11
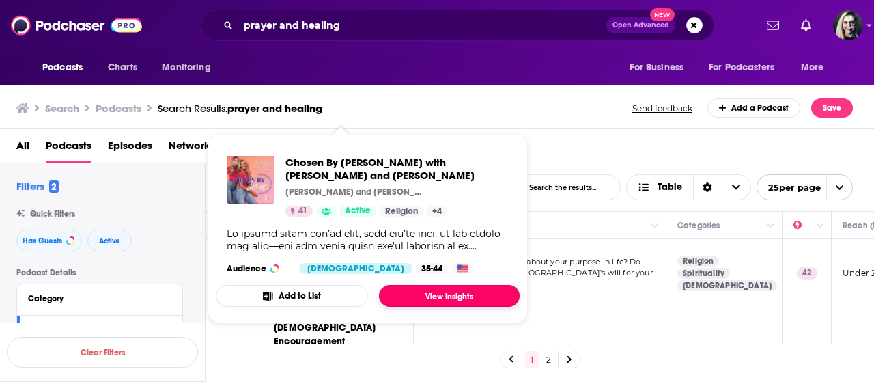
click at [413, 296] on link "View Insights" at bounding box center [449, 296] width 141 height 22
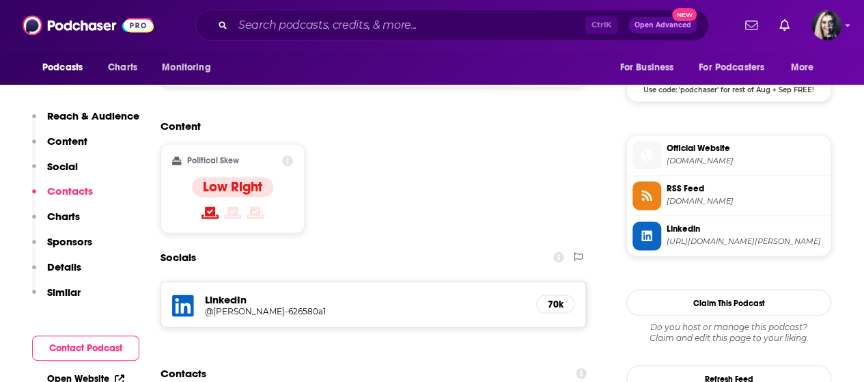
scroll to position [1068, 0]
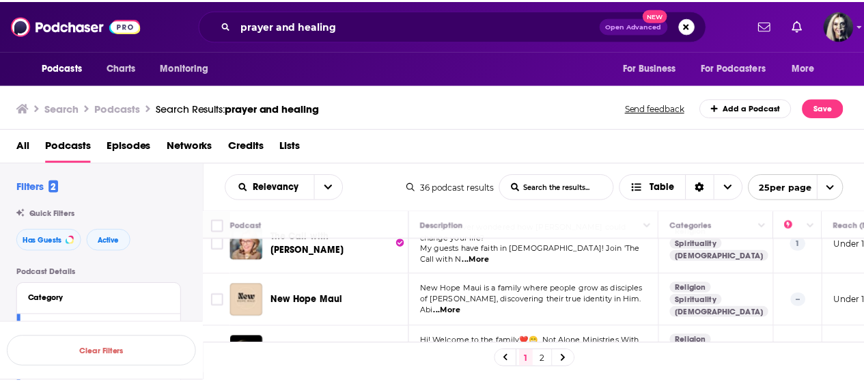
scroll to position [1257, 0]
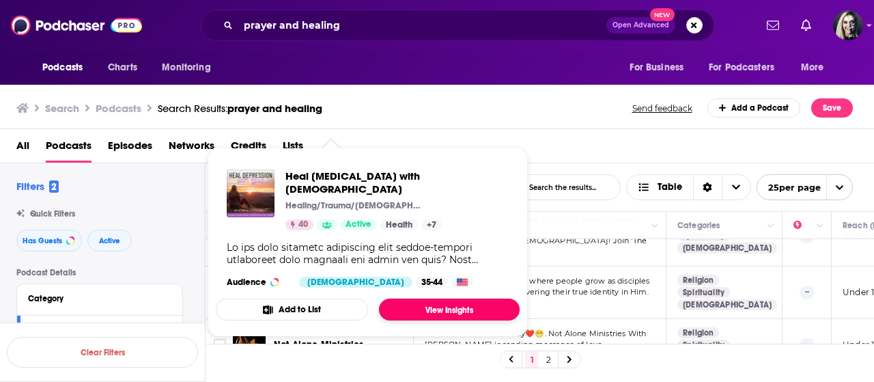
click at [413, 298] on link "View Insights" at bounding box center [449, 309] width 141 height 22
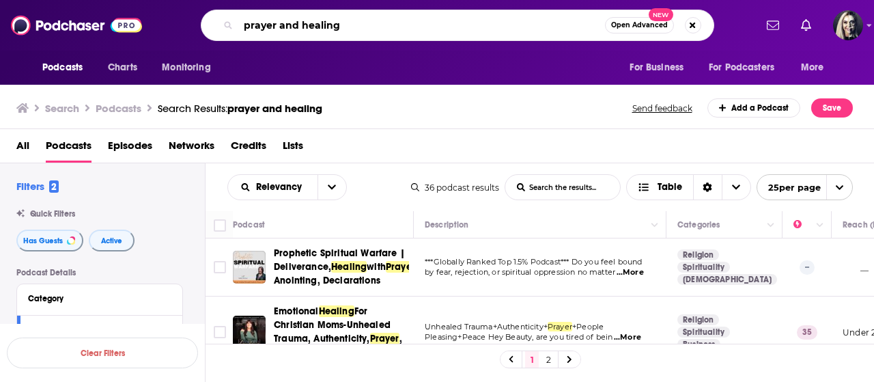
drag, startPoint x: 354, startPoint y: 23, endPoint x: 197, endPoint y: 23, distance: 157.1
click at [197, 23] on div "prayer and healing Open Advanced New" at bounding box center [457, 25] width 595 height 31
type input "single mom entrepreneurs"
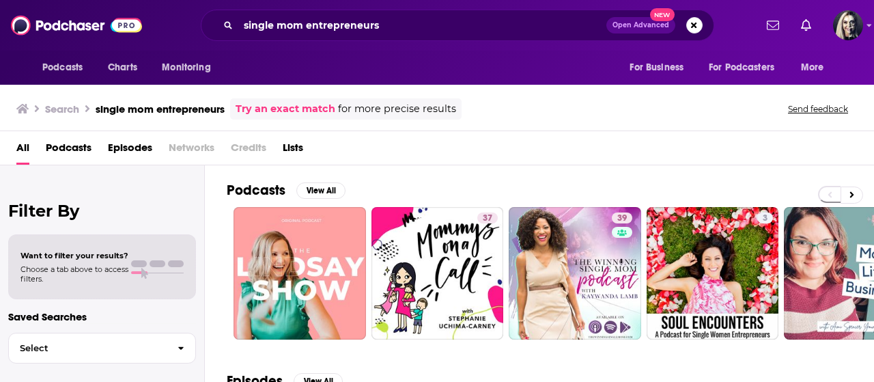
click at [72, 148] on span "Podcasts" at bounding box center [69, 151] width 46 height 28
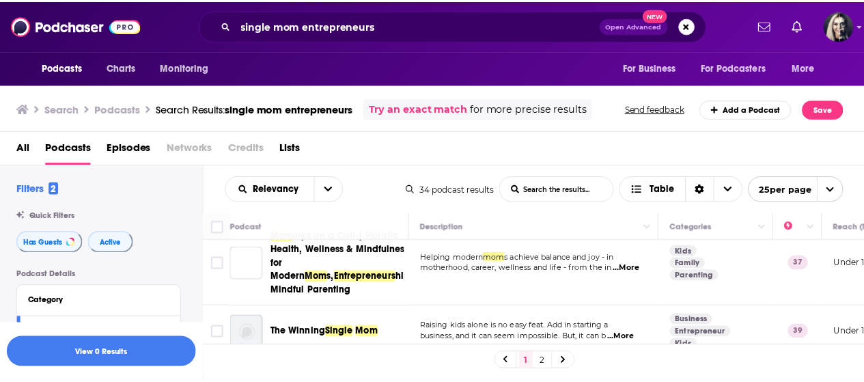
scroll to position [51, 0]
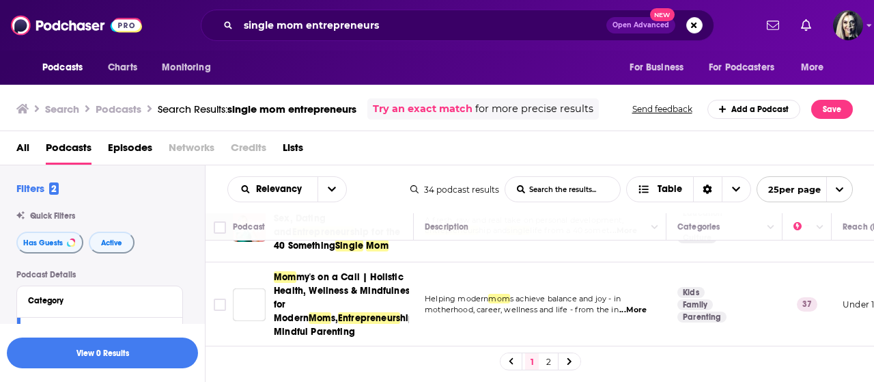
click at [639, 309] on span "...More" at bounding box center [633, 310] width 27 height 11
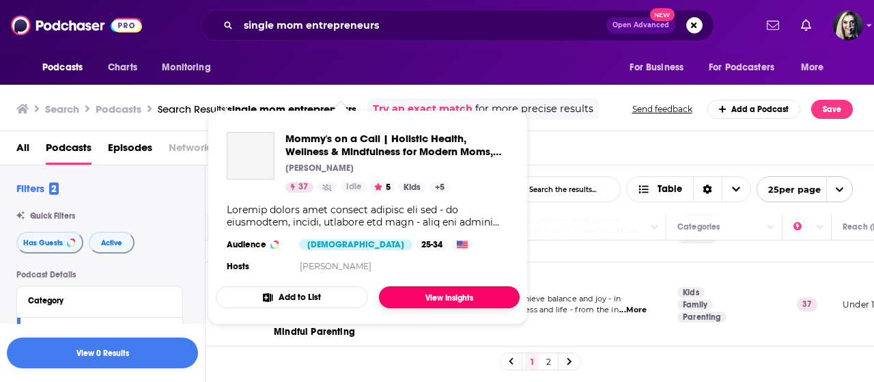
click at [415, 301] on link "View Insights" at bounding box center [449, 297] width 141 height 22
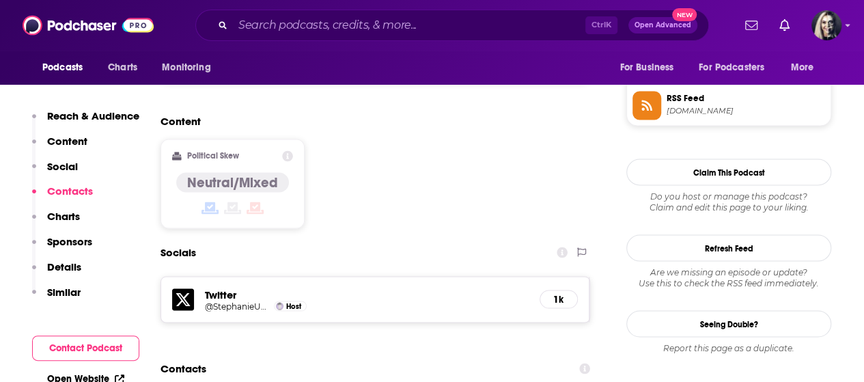
scroll to position [1178, 0]
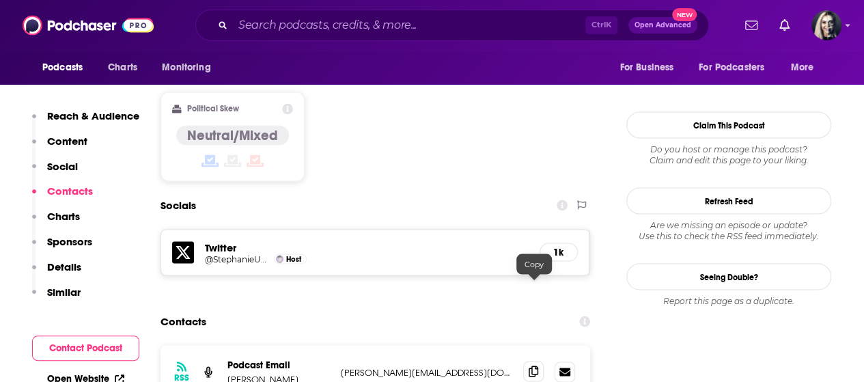
click at [533, 365] on icon at bounding box center [534, 370] width 10 height 11
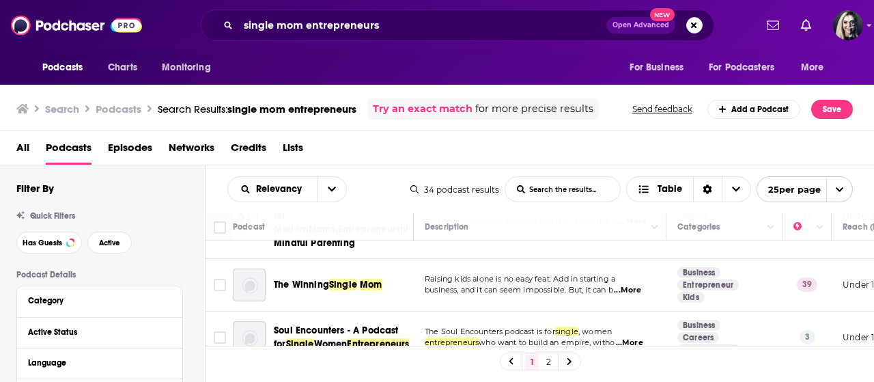
scroll to position [133, 0]
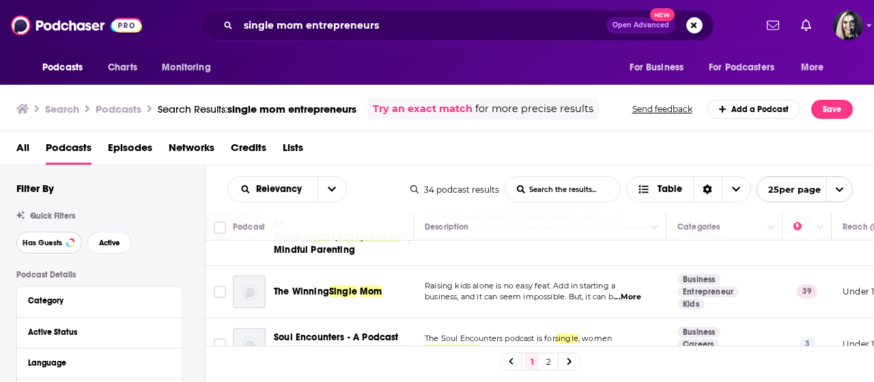
click at [33, 247] on span "Has Guests" at bounding box center [43, 243] width 40 height 8
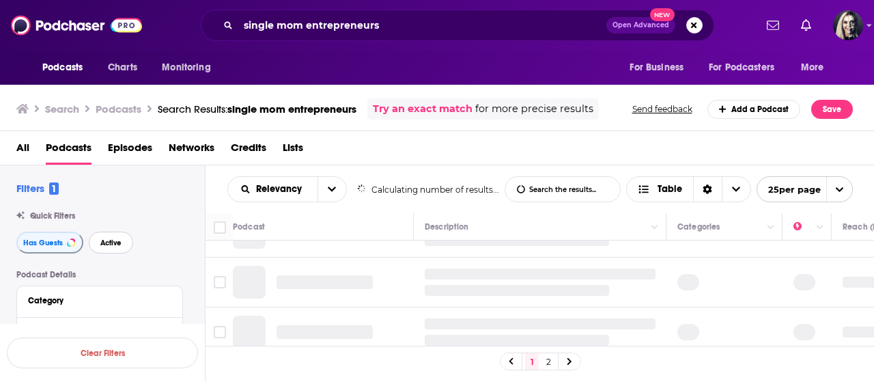
click at [114, 248] on button "Active" at bounding box center [111, 243] width 44 height 22
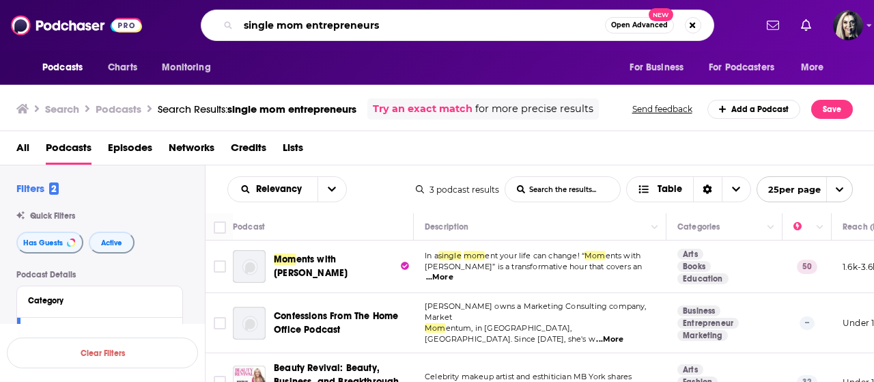
drag, startPoint x: 396, startPoint y: 33, endPoint x: 257, endPoint y: 31, distance: 139.4
click at [257, 31] on input "single mom entrepreneurs" at bounding box center [421, 25] width 367 height 22
type input "s"
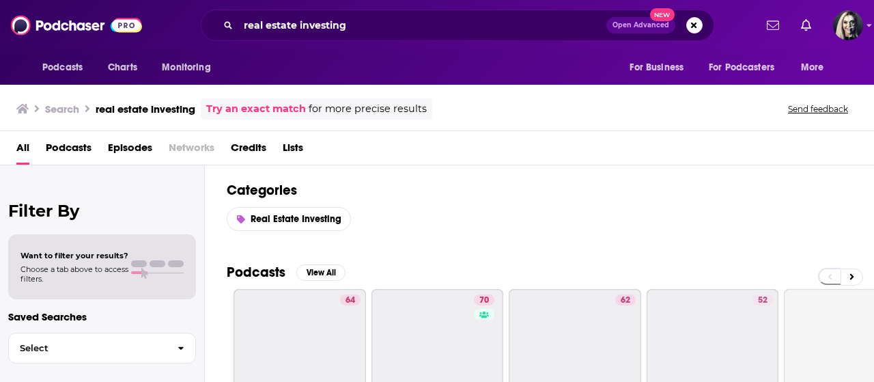
click at [85, 152] on span "Podcasts" at bounding box center [69, 151] width 46 height 28
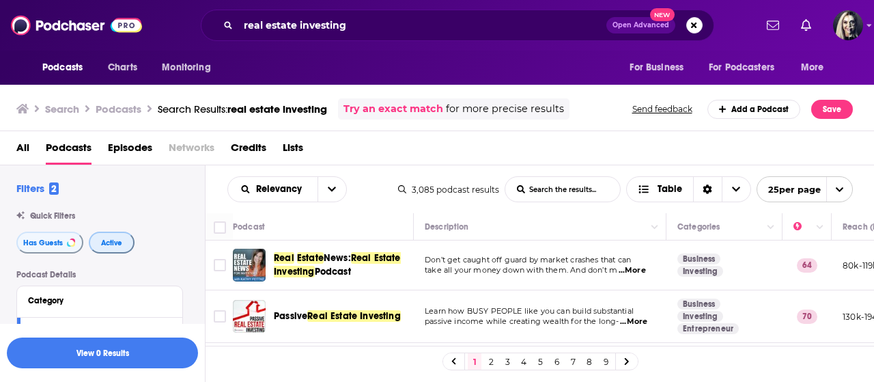
click at [117, 234] on button "Active" at bounding box center [112, 243] width 46 height 22
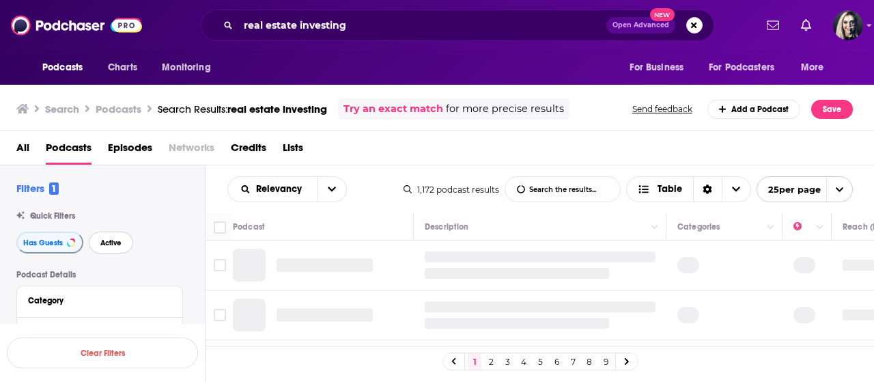
click at [124, 242] on button "Active" at bounding box center [111, 243] width 44 height 22
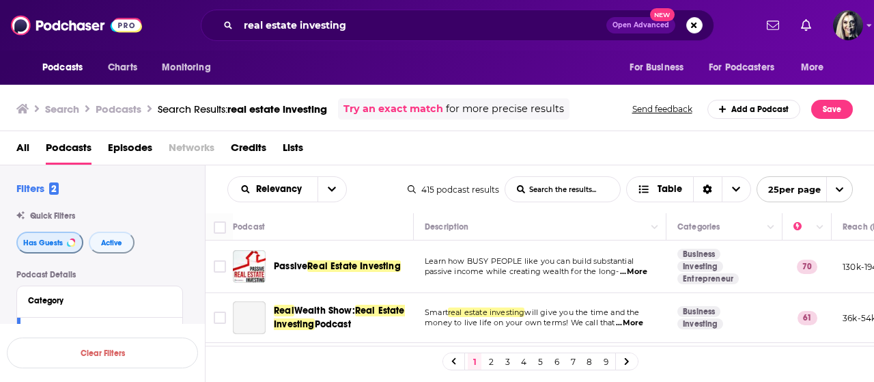
click at [68, 249] on button "Has Guests" at bounding box center [49, 243] width 67 height 22
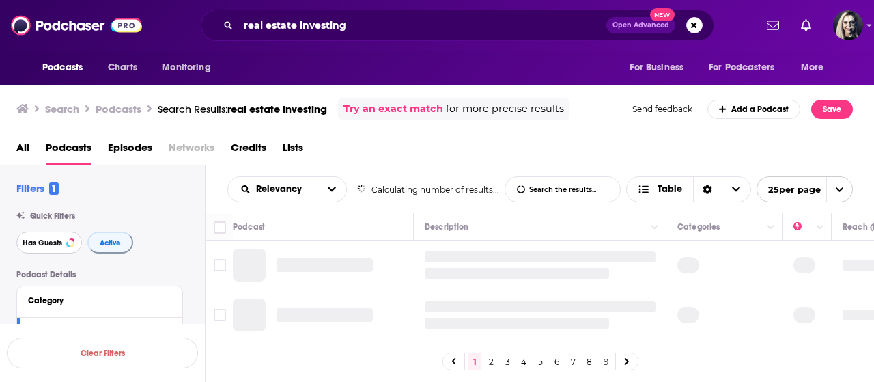
click at [65, 248] on button "Has Guests" at bounding box center [49, 243] width 66 height 22
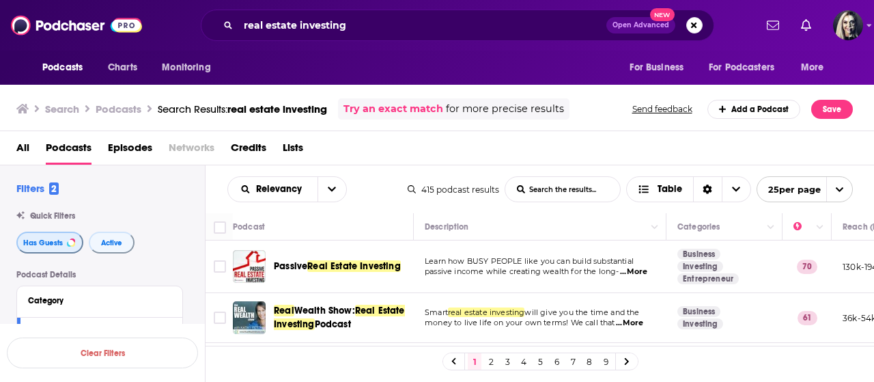
scroll to position [27, 0]
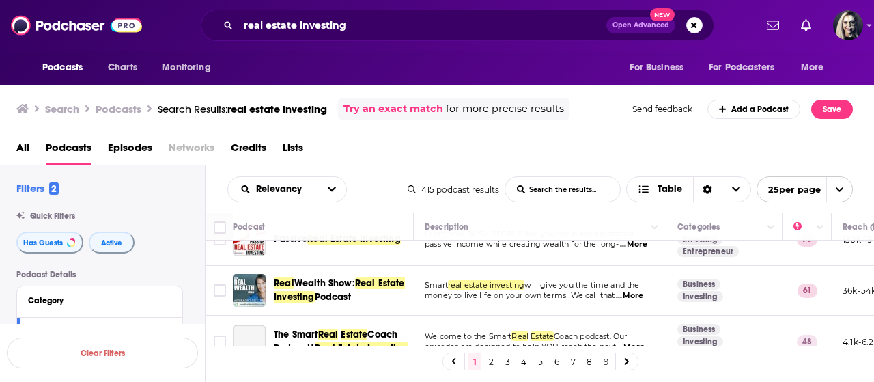
click at [640, 298] on span "...More" at bounding box center [629, 295] width 27 height 11
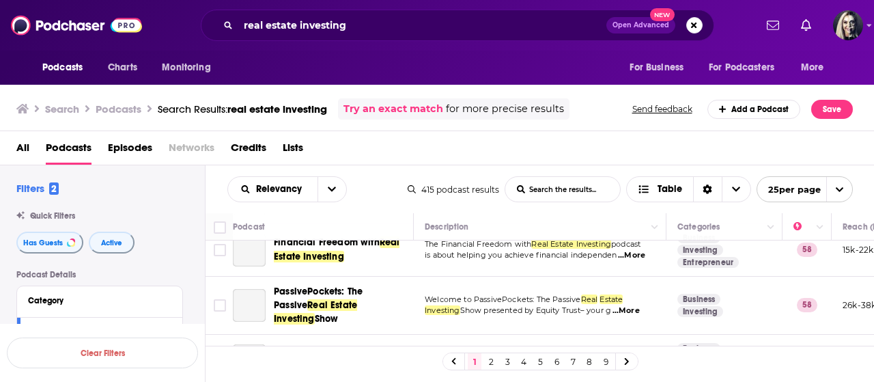
scroll to position [519, 0]
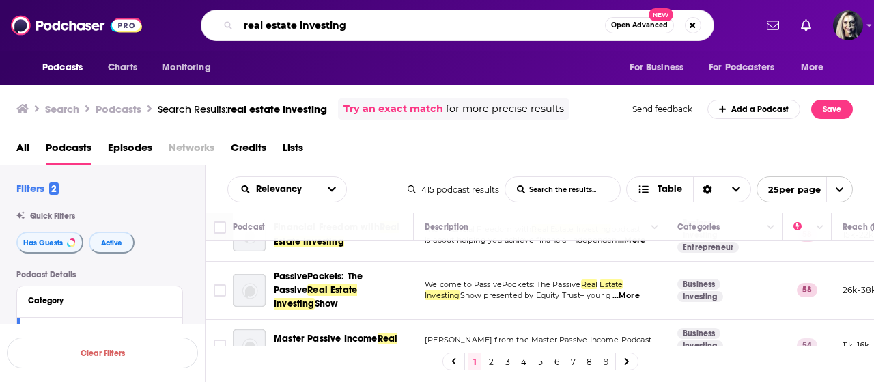
drag, startPoint x: 368, startPoint y: 29, endPoint x: 201, endPoint y: 29, distance: 167.3
click at [201, 29] on div "real estate investing Open Advanced New" at bounding box center [458, 25] width 514 height 31
type input "women in real estate"
